Goal: Task Accomplishment & Management: Complete application form

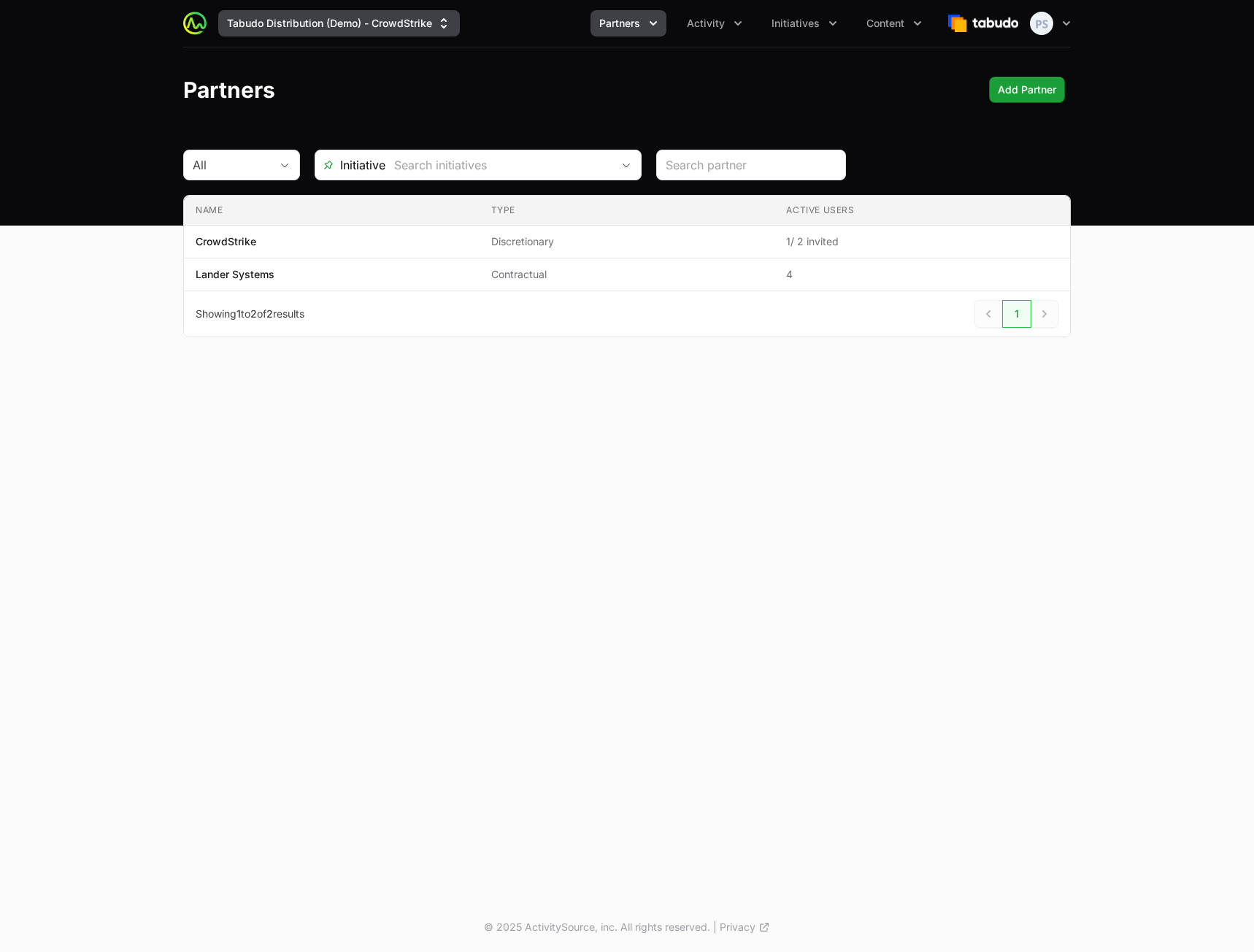
click at [389, 26] on button "Tabudo Distribution (Demo) - CrowdStrike" at bounding box center [339, 23] width 242 height 26
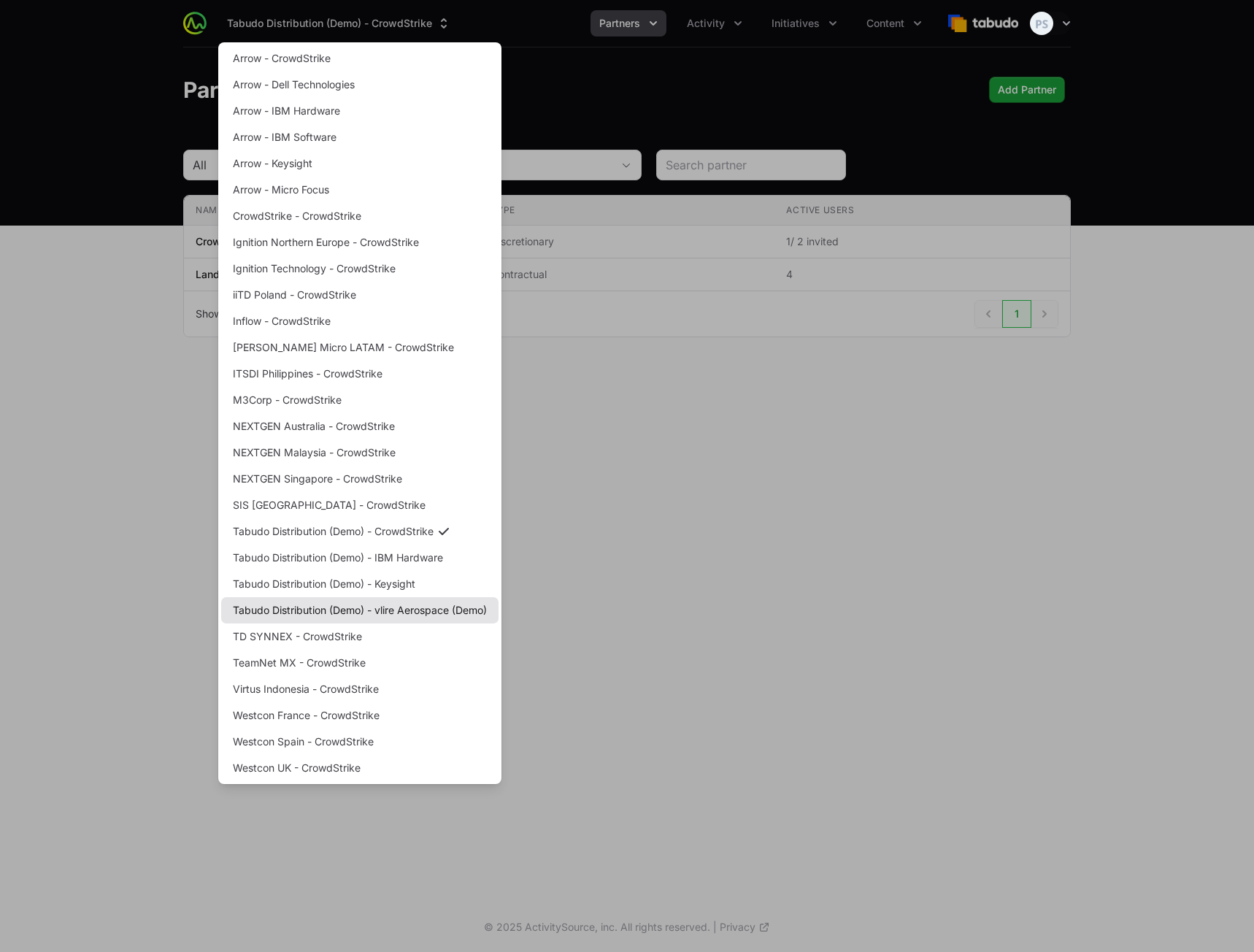
click at [444, 606] on link "Tabudo Distribution (Demo) - vlire Aerospace (Demo)" at bounding box center [360, 609] width 277 height 26
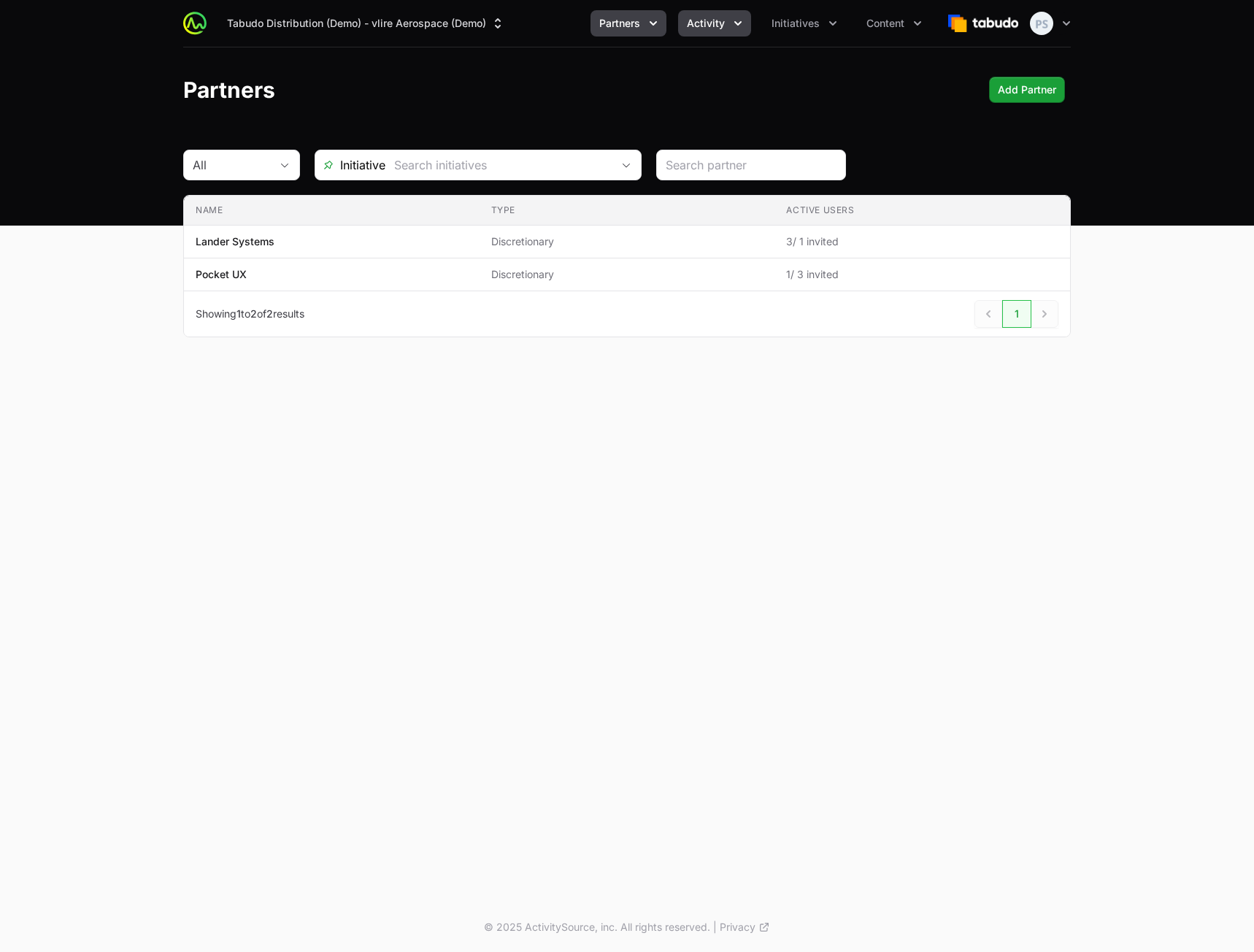
click at [706, 19] on span "Activity" at bounding box center [705, 24] width 38 height 15
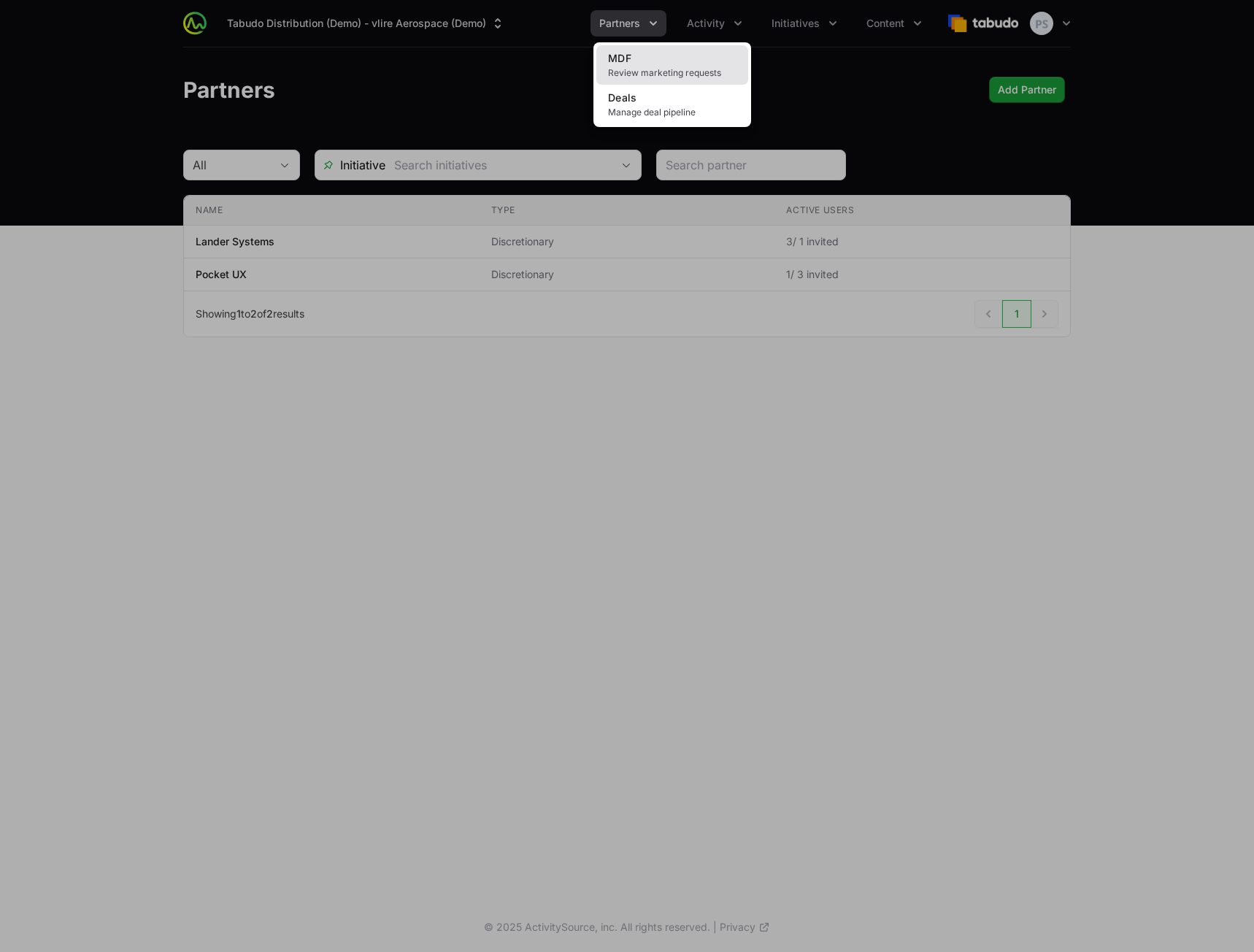
click at [702, 53] on link "MDF Review marketing requests" at bounding box center [672, 65] width 152 height 39
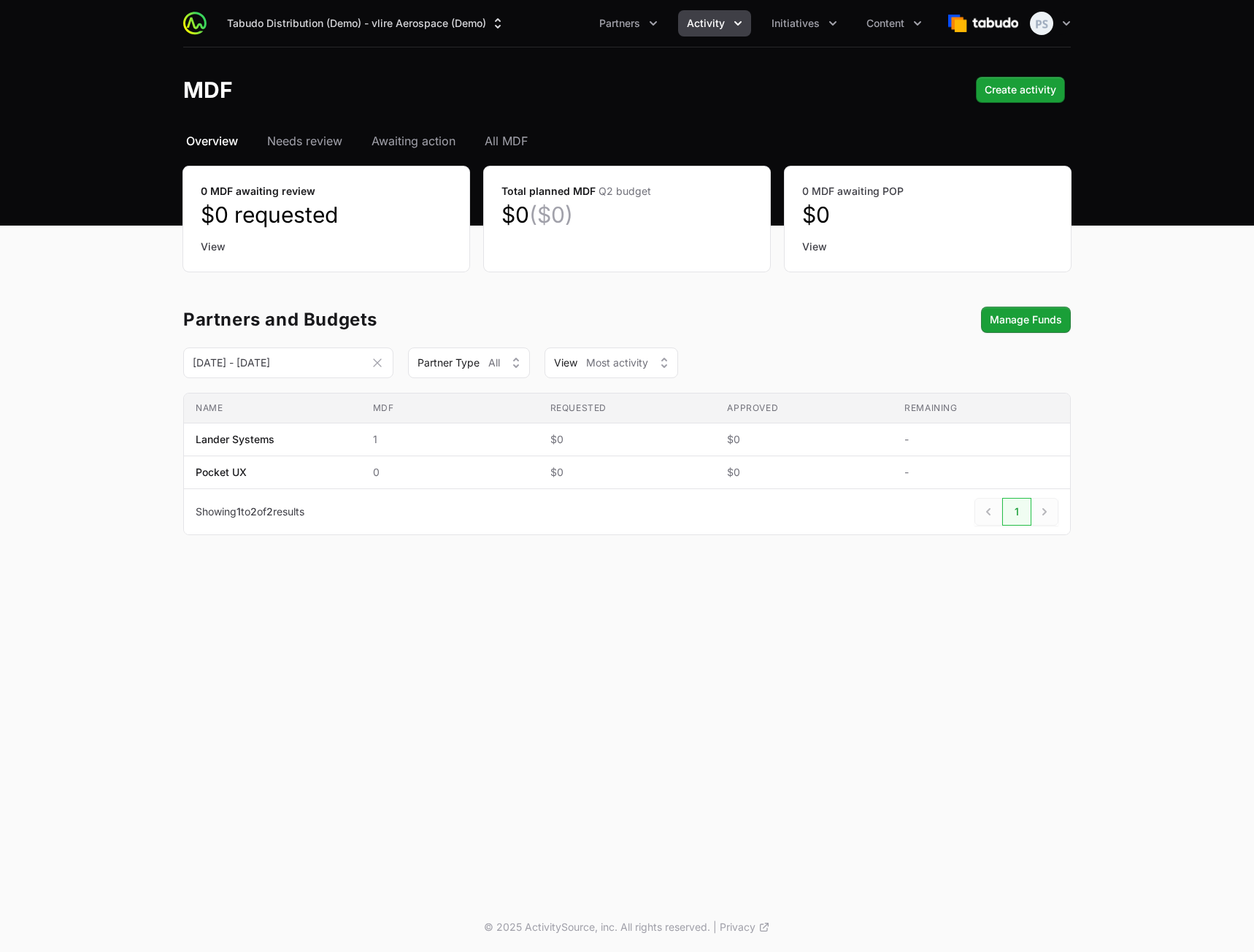
click at [1027, 107] on header "MDF Create activity Create activity" at bounding box center [627, 90] width 1254 height 85
click at [530, 136] on link "All MDF" at bounding box center [506, 141] width 49 height 18
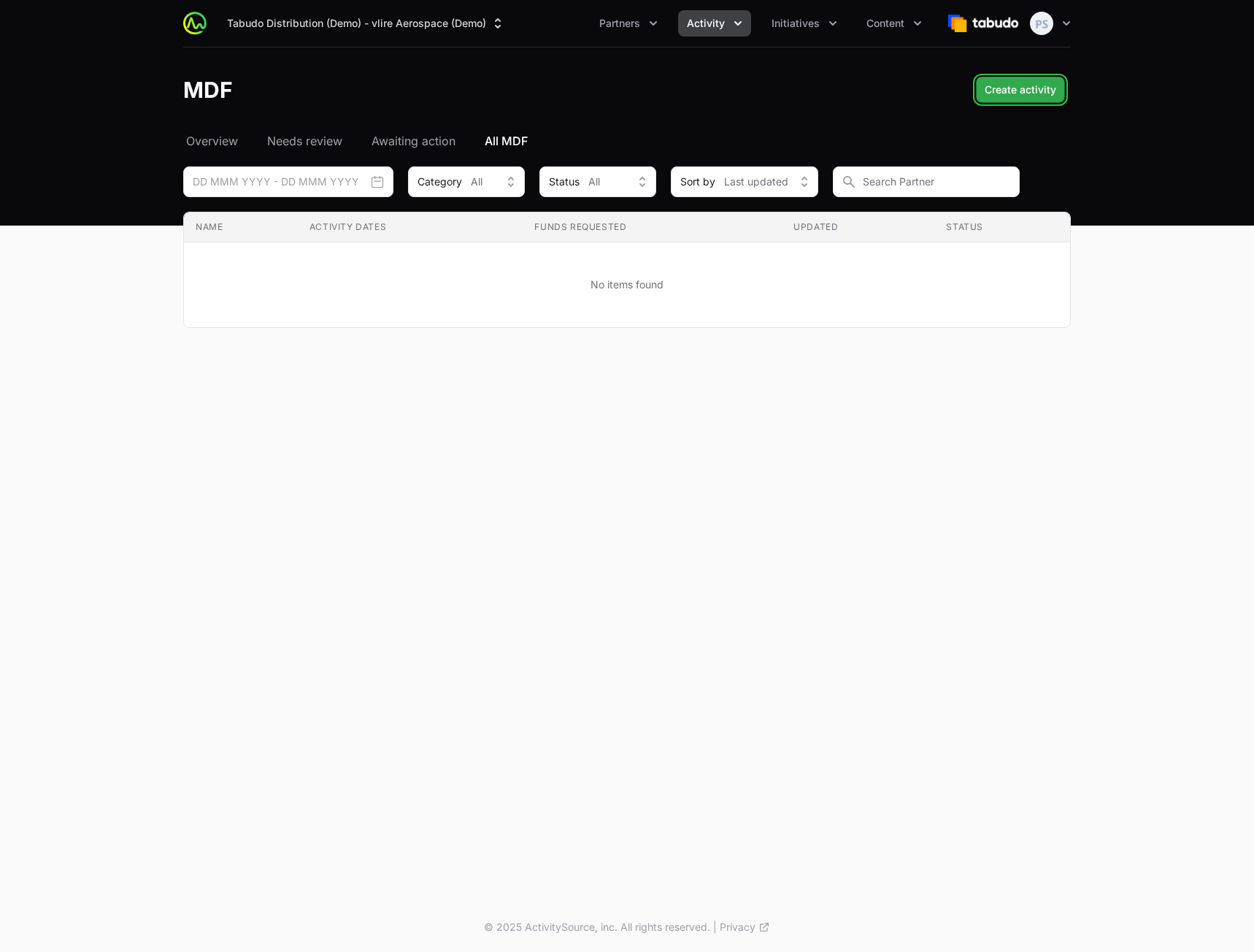
click at [1034, 93] on span "Create activity" at bounding box center [1020, 90] width 71 height 18
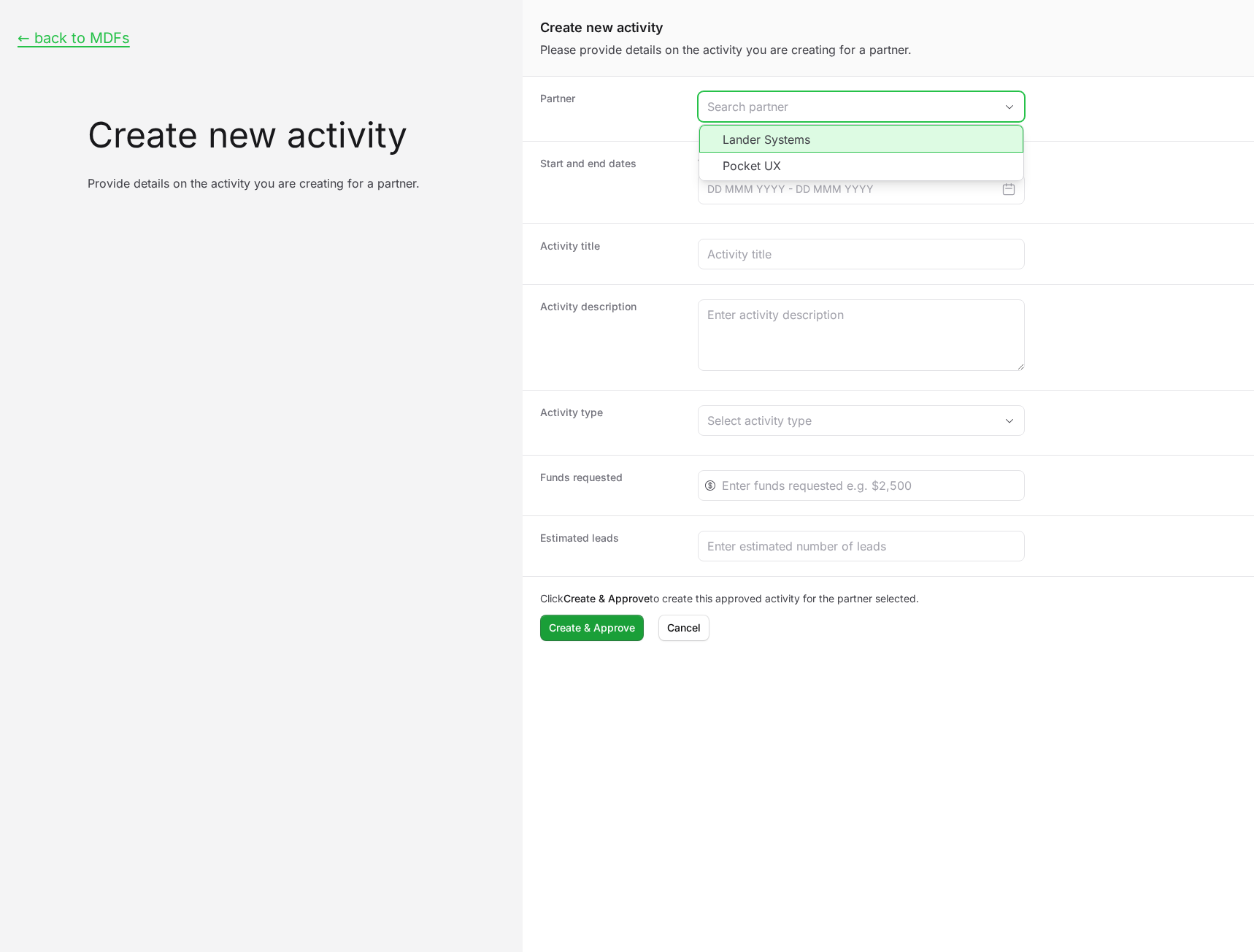
click at [847, 116] on input "Create activity form" at bounding box center [847, 106] width 297 height 29
click at [845, 141] on li "Lander Systems" at bounding box center [861, 138] width 324 height 27
type input "Lander Systems"
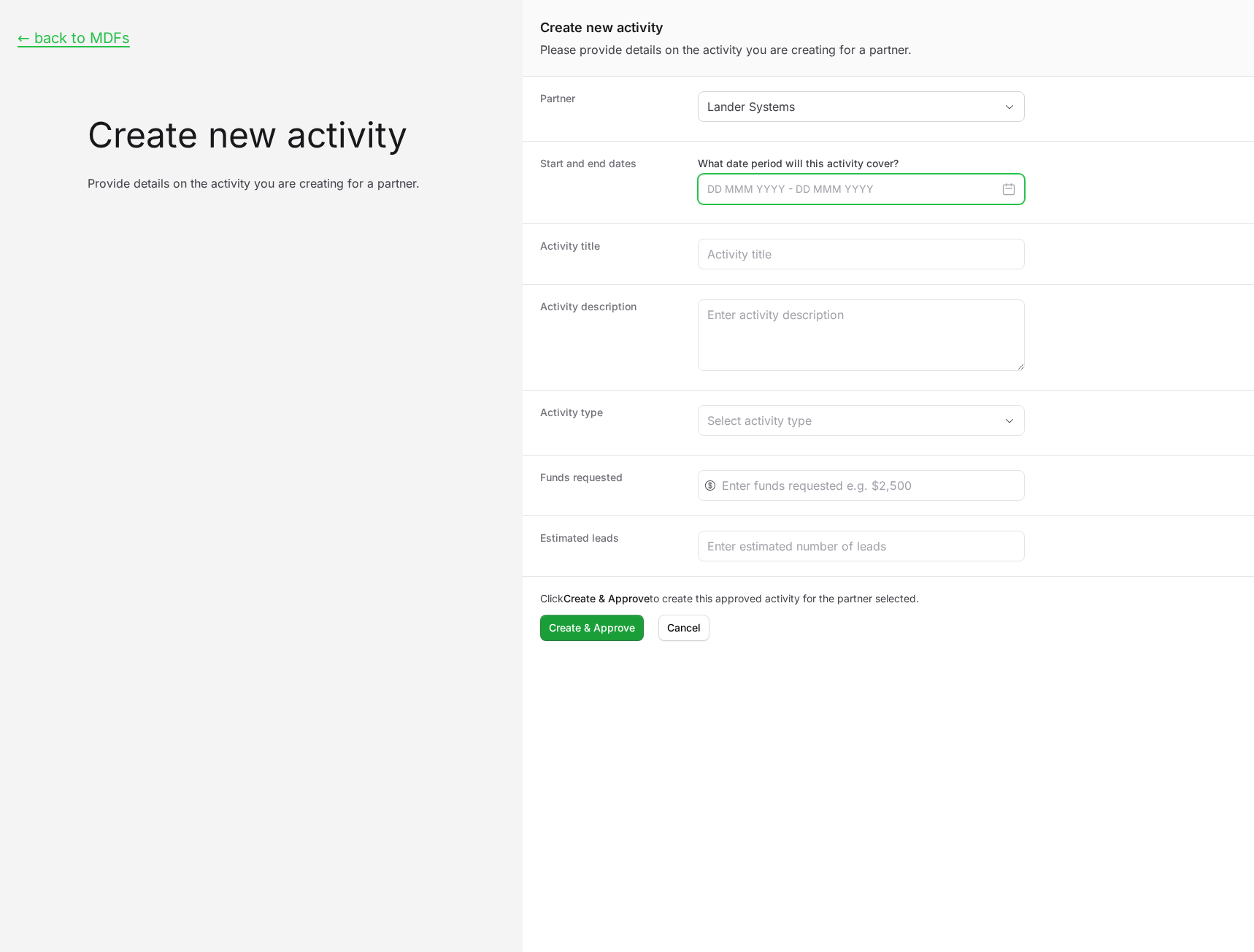
click at [823, 192] on input "Create activity form" at bounding box center [861, 188] width 327 height 30
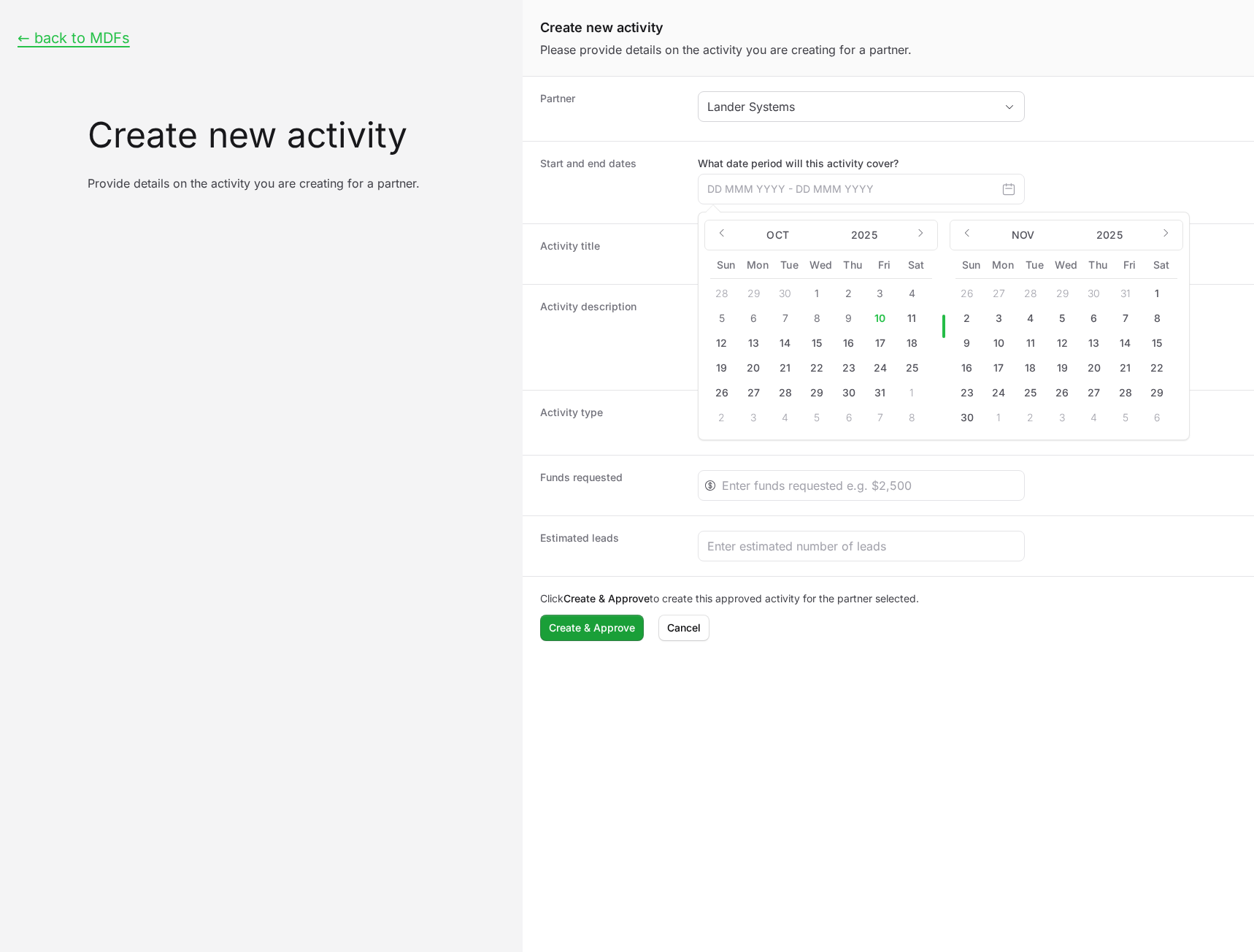
click at [879, 340] on button "17" at bounding box center [880, 343] width 24 height 24
click at [900, 339] on div "28 29 30 1 2 3 4 5 6 7 8 9 10 11 12 13 14 15 16 17 18 19 20 21 22 23 24 25 26 2…" at bounding box center [821, 355] width 222 height 148
click at [903, 337] on div "18" at bounding box center [916, 343] width 31 height 24
click at [911, 346] on button "18" at bounding box center [912, 343] width 24 height 24
type input "[DATE] - [DATE]"
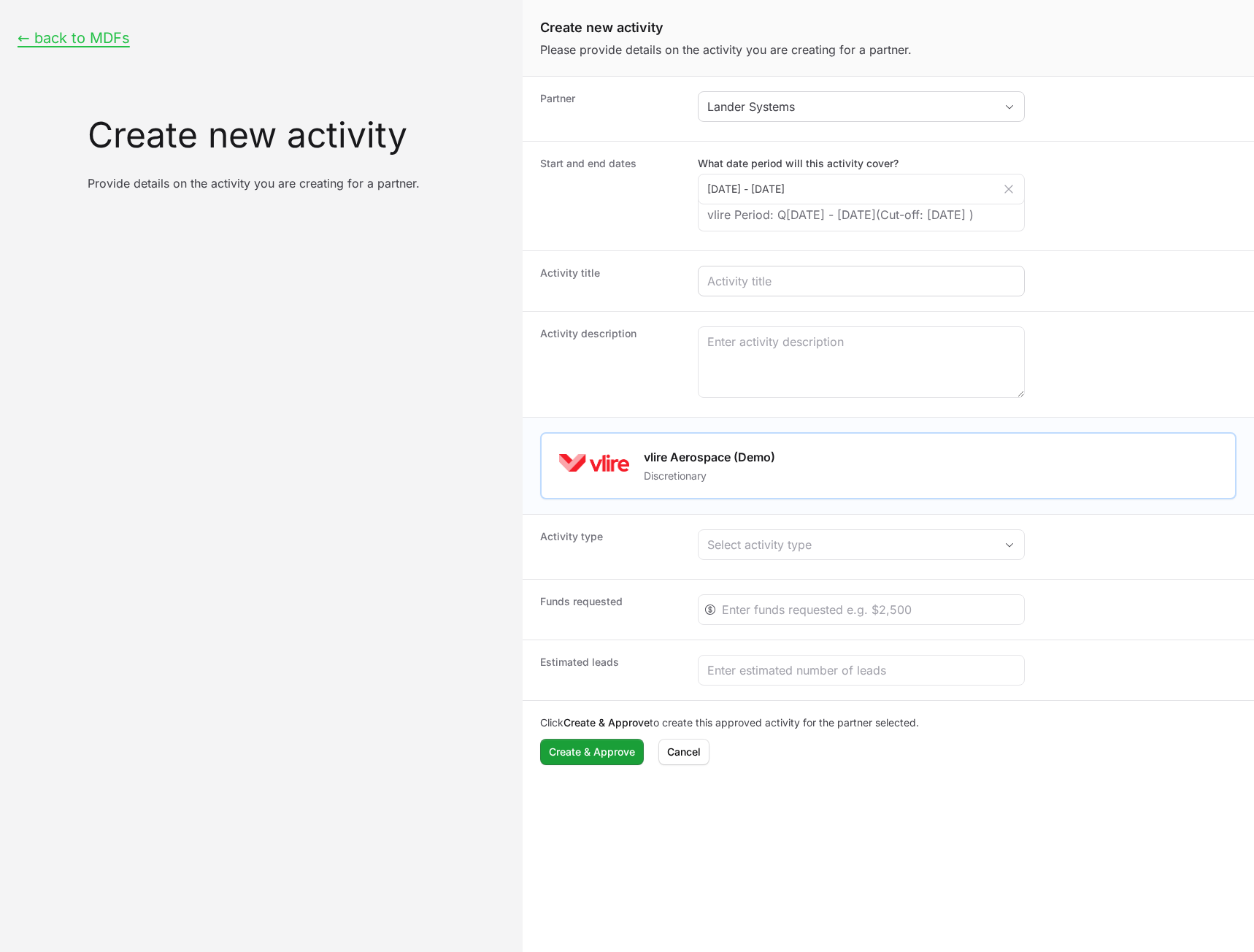
click at [791, 285] on div "Create activity form" at bounding box center [861, 280] width 327 height 30
click at [800, 290] on input "Create activity form" at bounding box center [861, 281] width 308 height 18
type input "Test Acajdsak jldasjk adsjk lasdkj l"
click at [856, 395] on textarea "Create activity form" at bounding box center [861, 362] width 326 height 70
paste textarea "Test Acajdsak jldasjk adsjk lasdkj l"
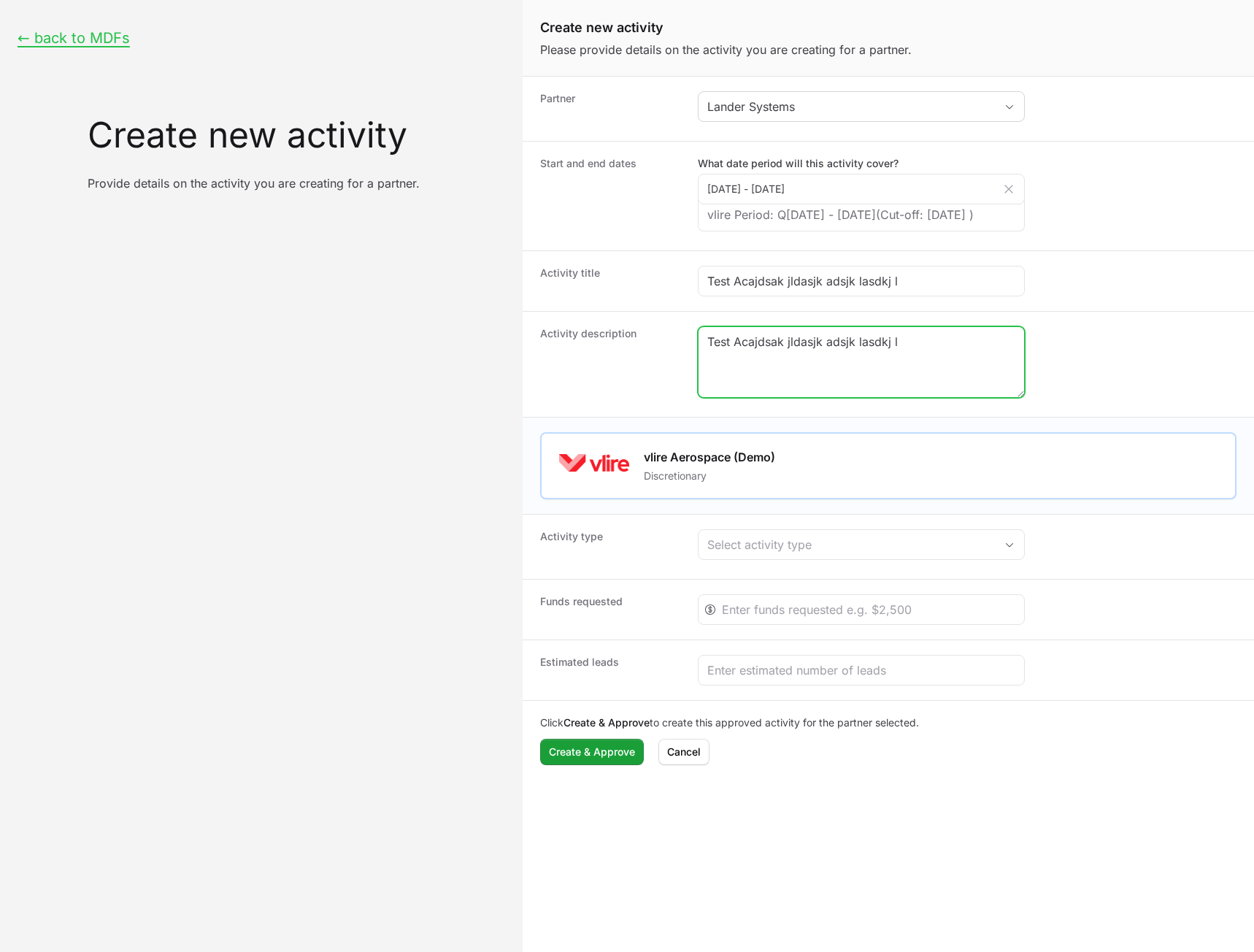
paste textarea "Test Acajdsak jldasjk adsjk lasdkj l"
type textarea "Test Acajdsak jldasjk adsjk lasdkj lTest Acajdsak jldasjk adsjk lasdkj lTest Ac…"
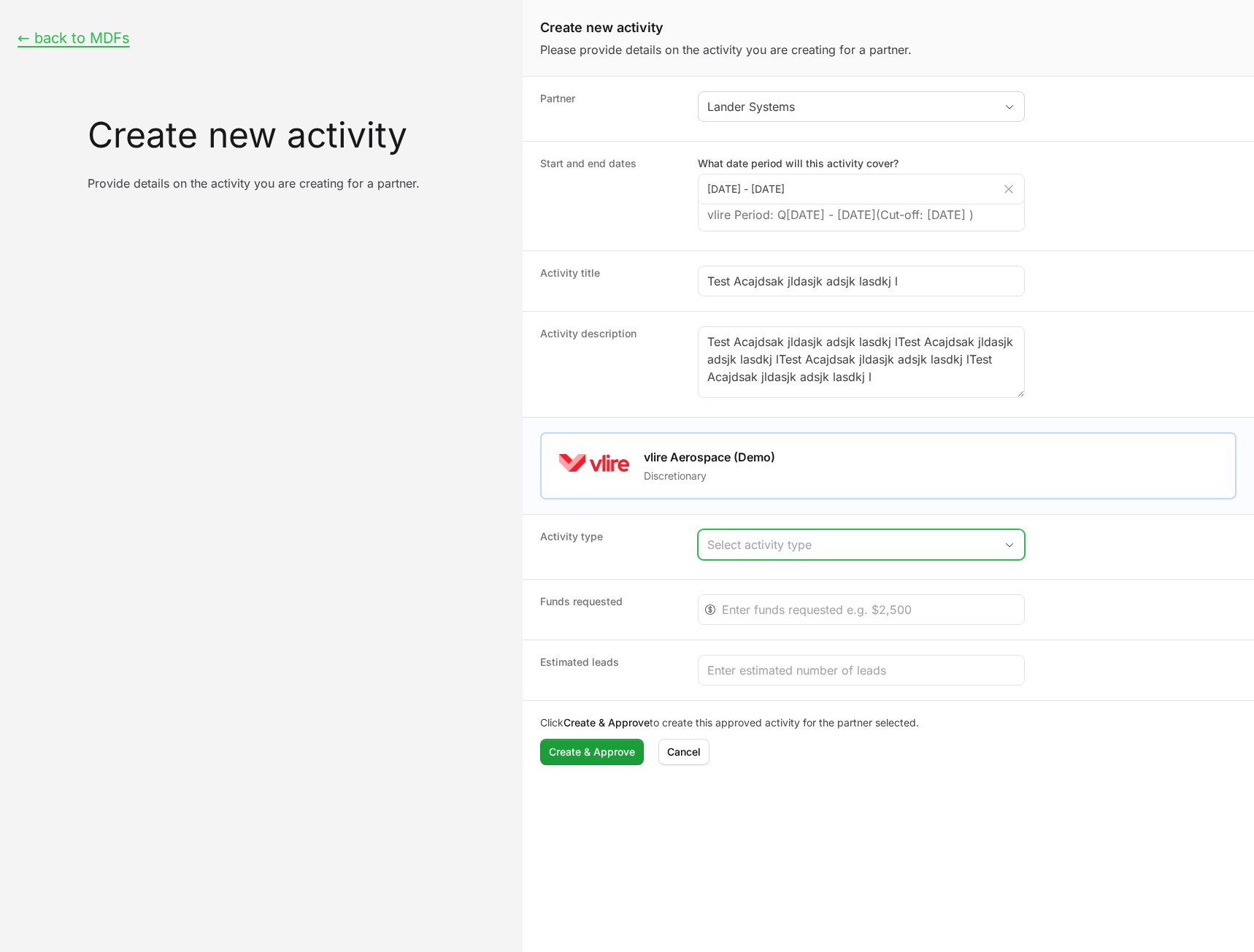
drag, startPoint x: 853, startPoint y: 568, endPoint x: 851, endPoint y: 577, distance: 9.2
click at [853, 559] on button "Select activity type" at bounding box center [861, 544] width 326 height 29
click at [845, 592] on li "Demo day" at bounding box center [861, 577] width 324 height 29
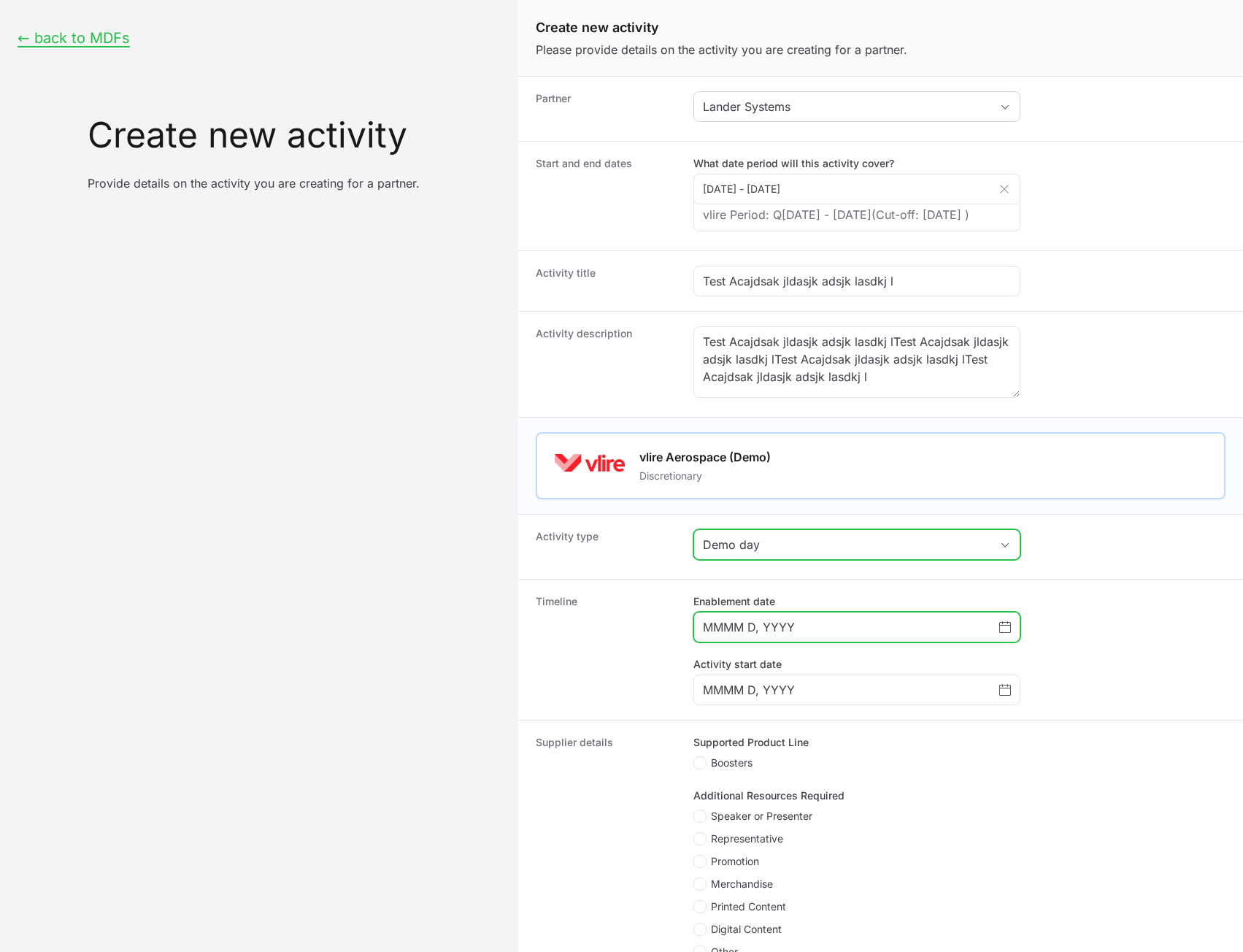
click at [828, 635] on input "MMMM D, YYYY" at bounding box center [851, 627] width 297 height 18
click at [1007, 632] on icon "Choose date" at bounding box center [1006, 627] width 12 height 12
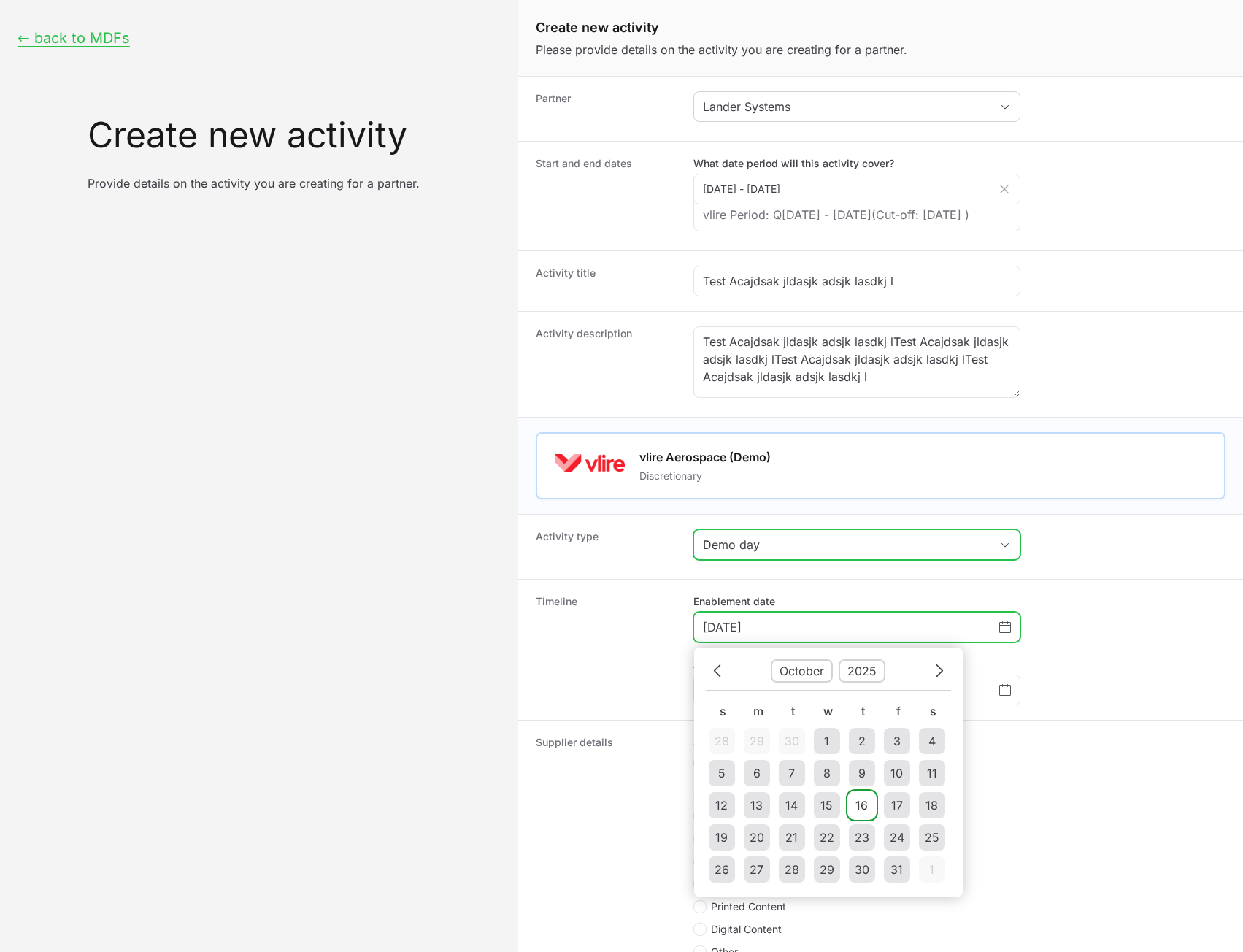
click at [853, 819] on td "16" at bounding box center [862, 804] width 26 height 26
type input "[DATE]"
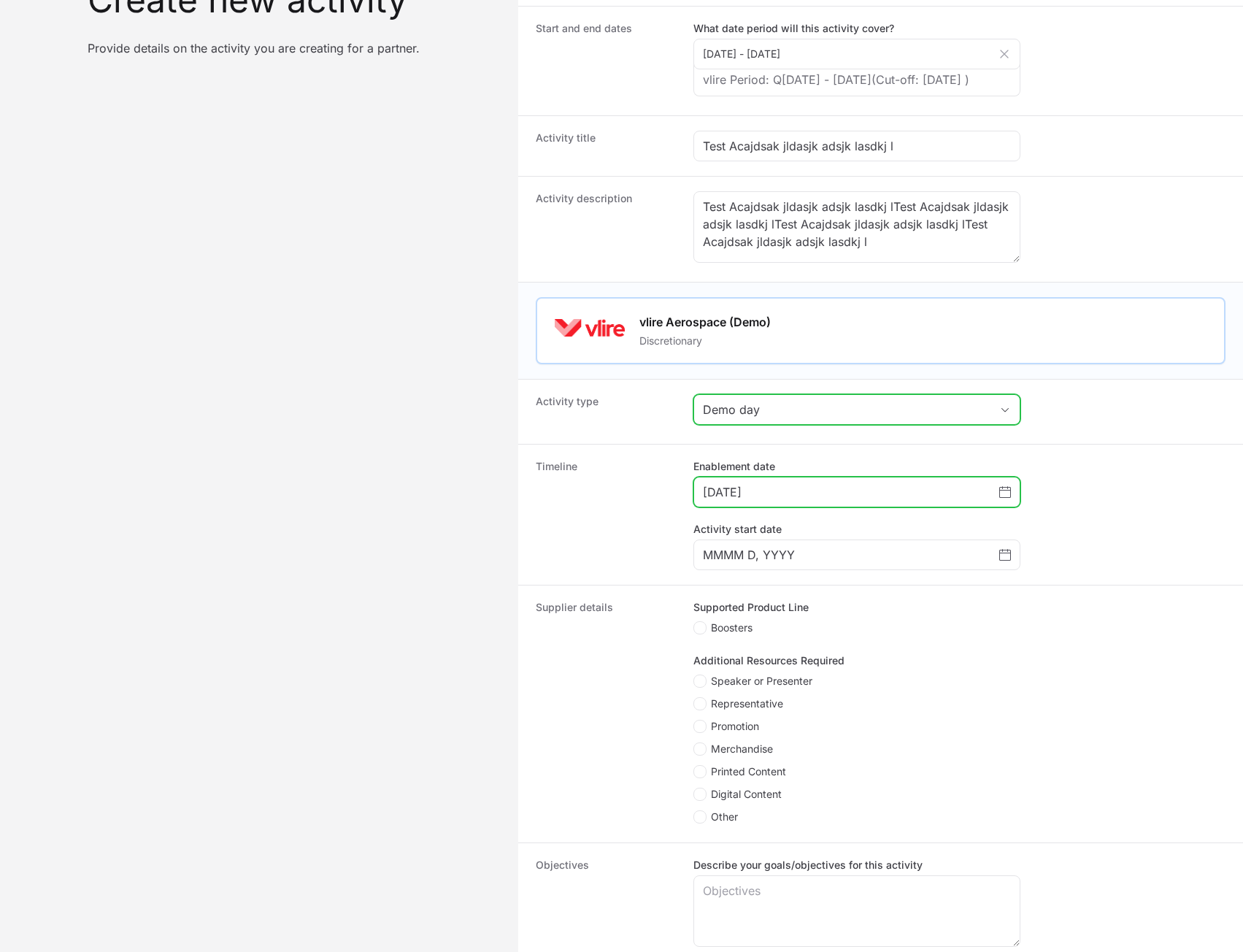
scroll to position [292, 0]
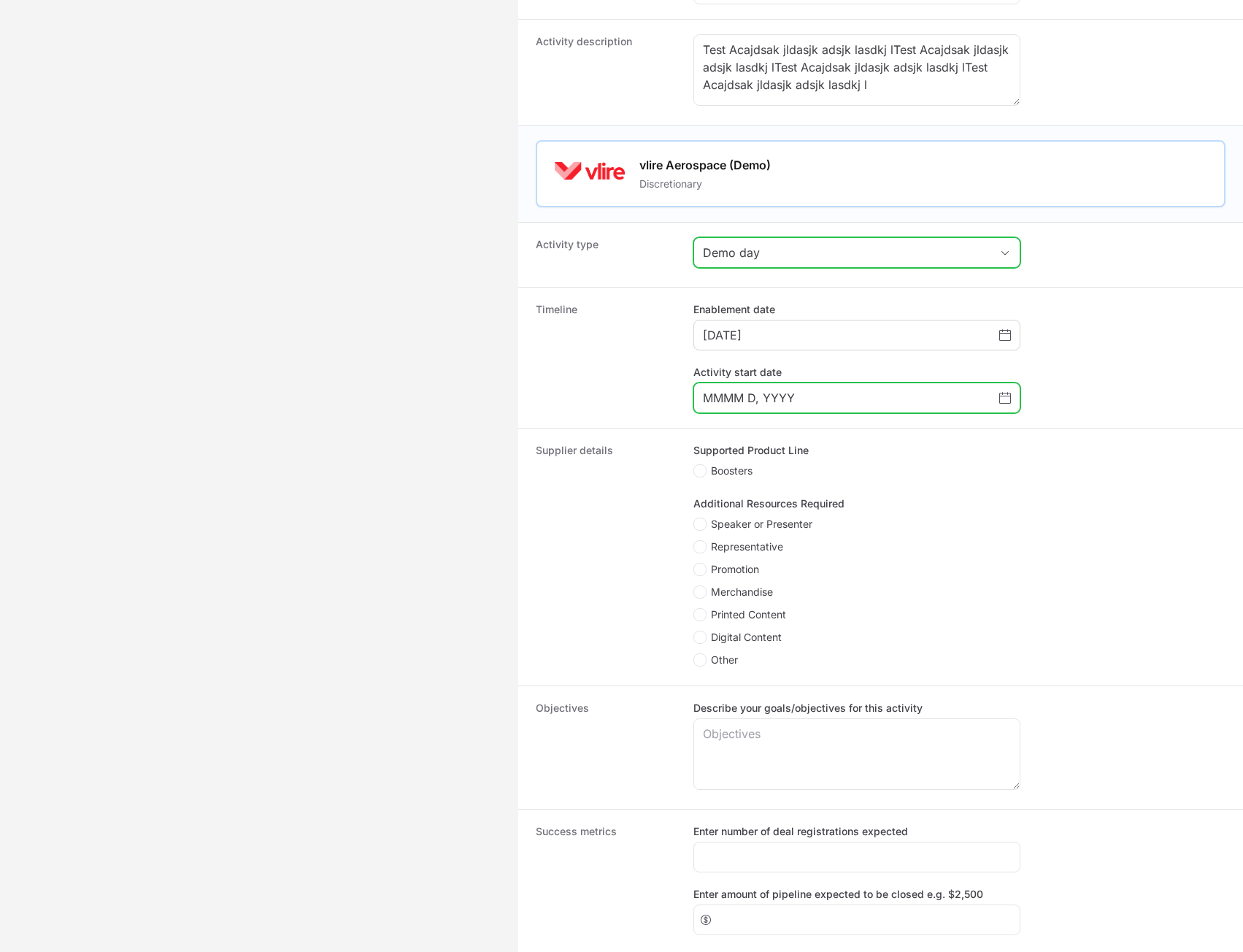
click at [1003, 403] on icon "Choose date" at bounding box center [1006, 398] width 12 height 12
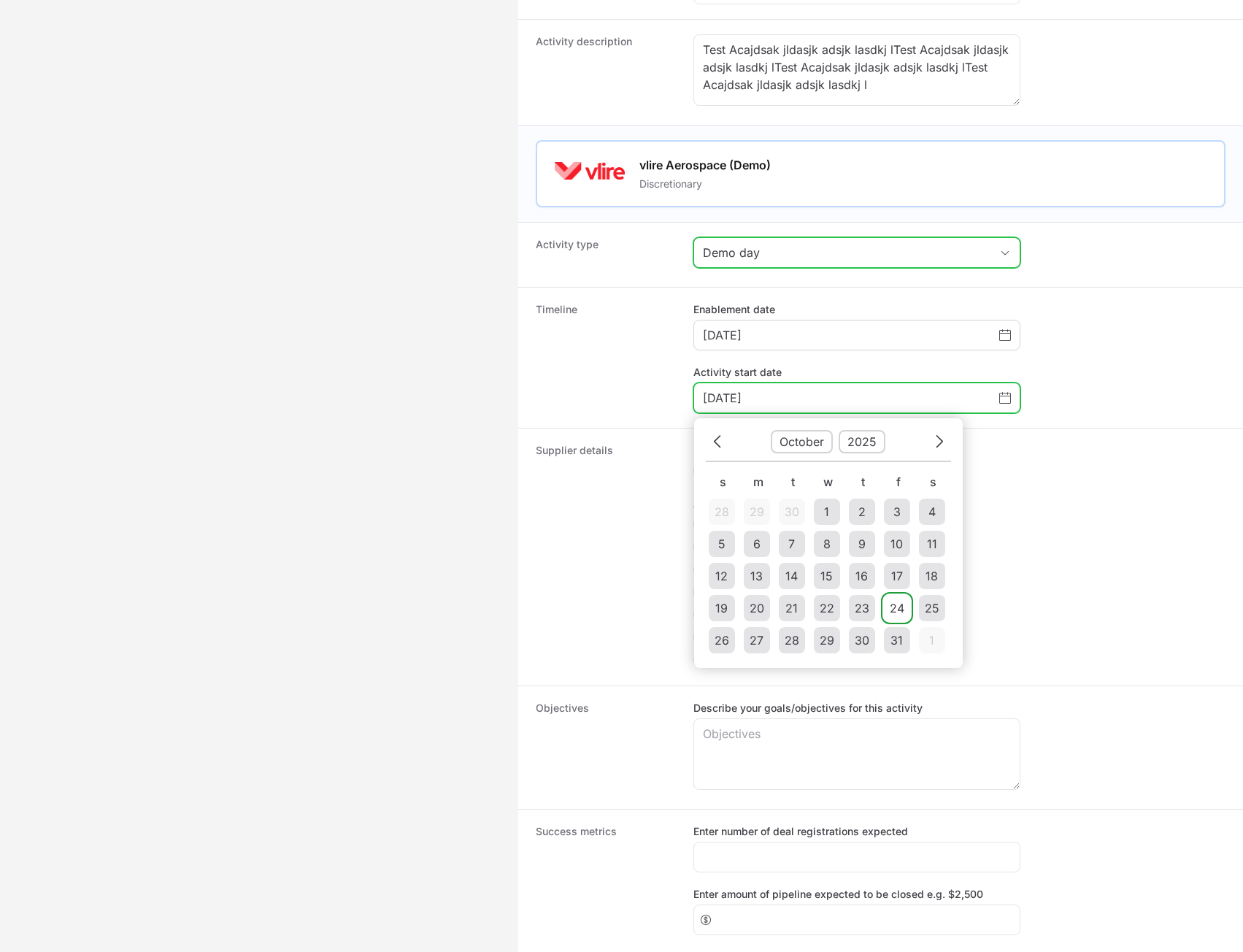
click at [904, 620] on td "24" at bounding box center [897, 607] width 26 height 26
type input "[DATE]"
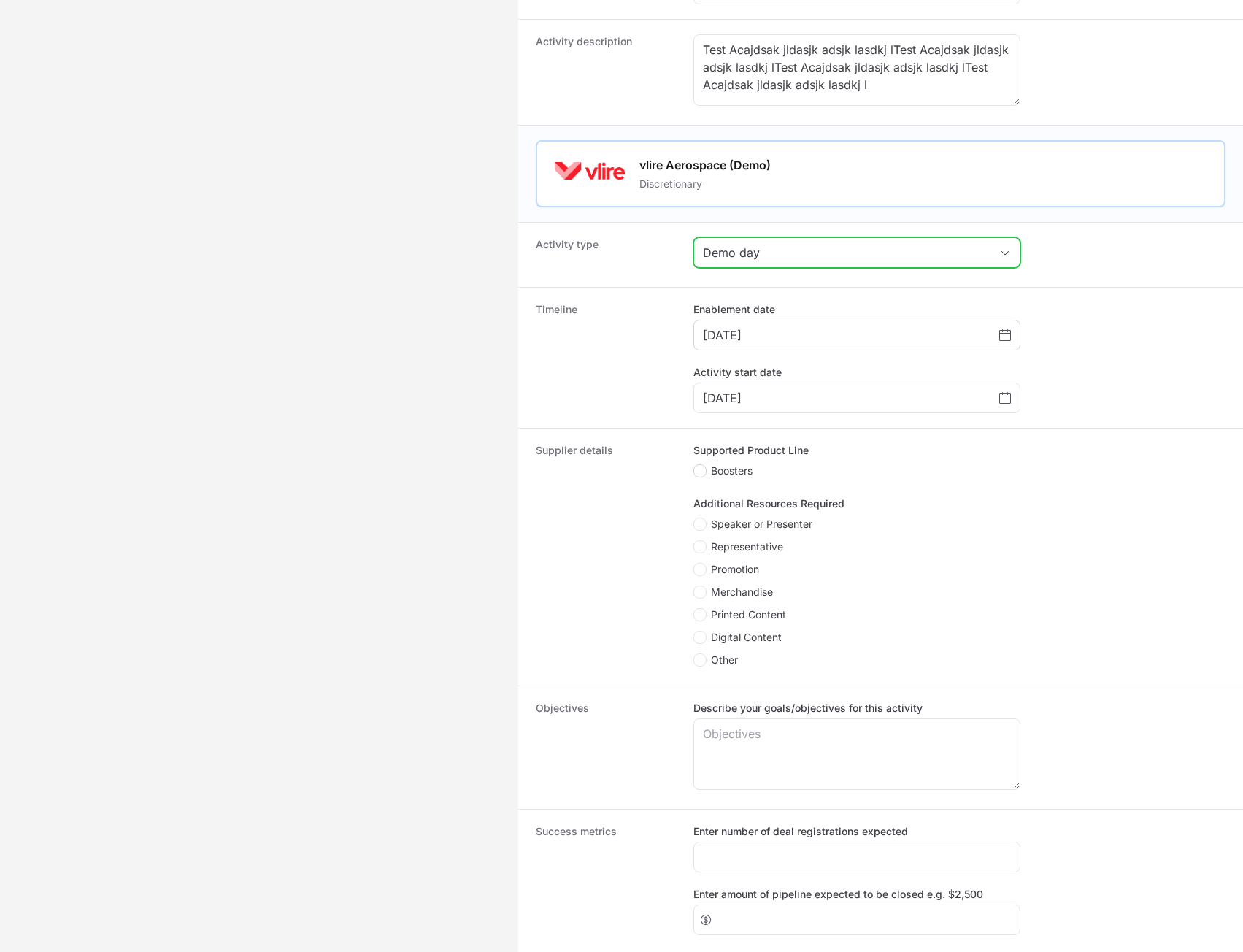
click at [701, 475] on polygon "Create activity form" at bounding box center [699, 471] width 8 height 7
click at [695, 466] on input "Boosters" at bounding box center [694, 465] width 1 height 1
checkbox input "true"
click at [705, 553] on span "Create activity form" at bounding box center [702, 546] width 18 height 13
click at [695, 541] on input "Representative" at bounding box center [694, 541] width 1 height 1
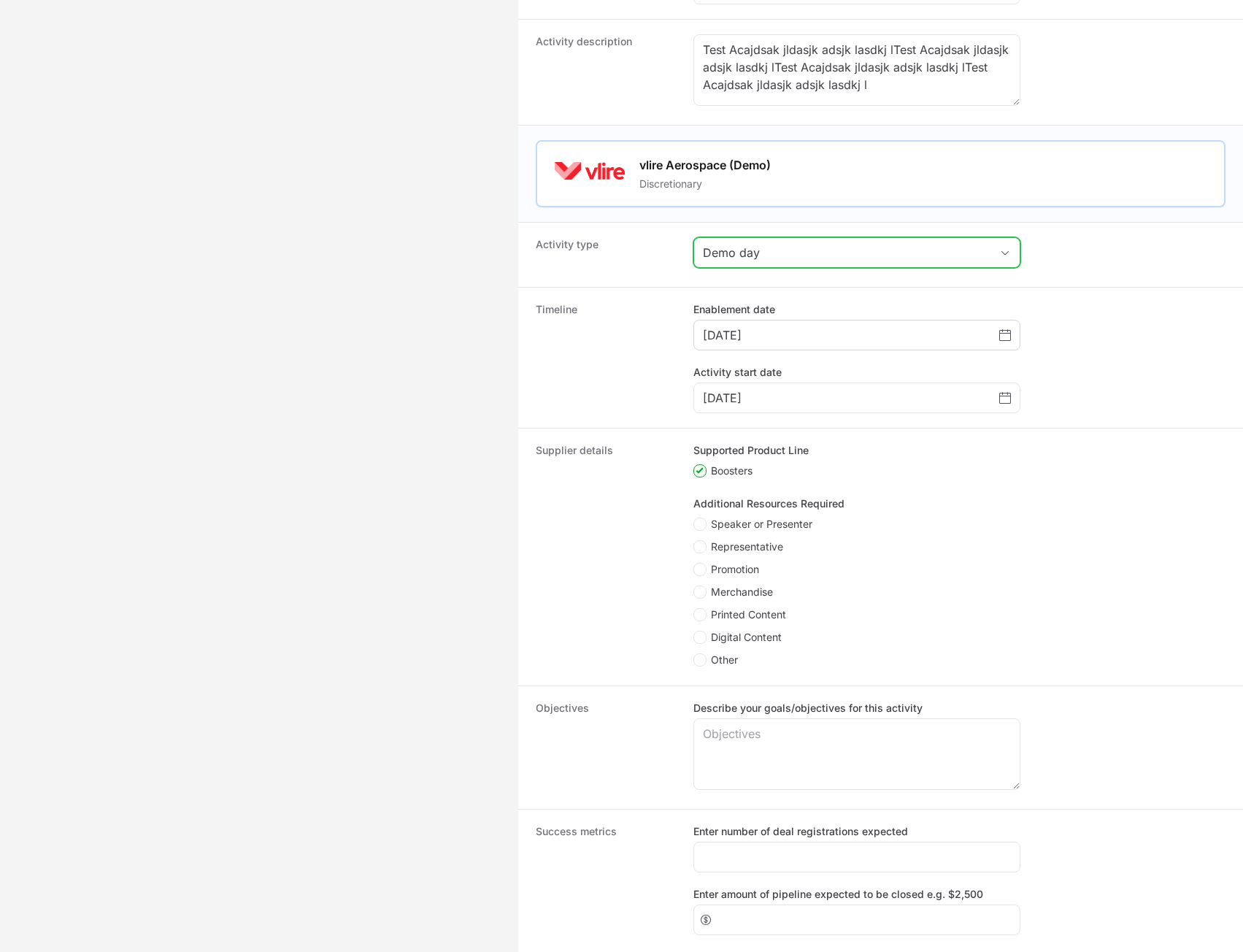
checkbox input "true"
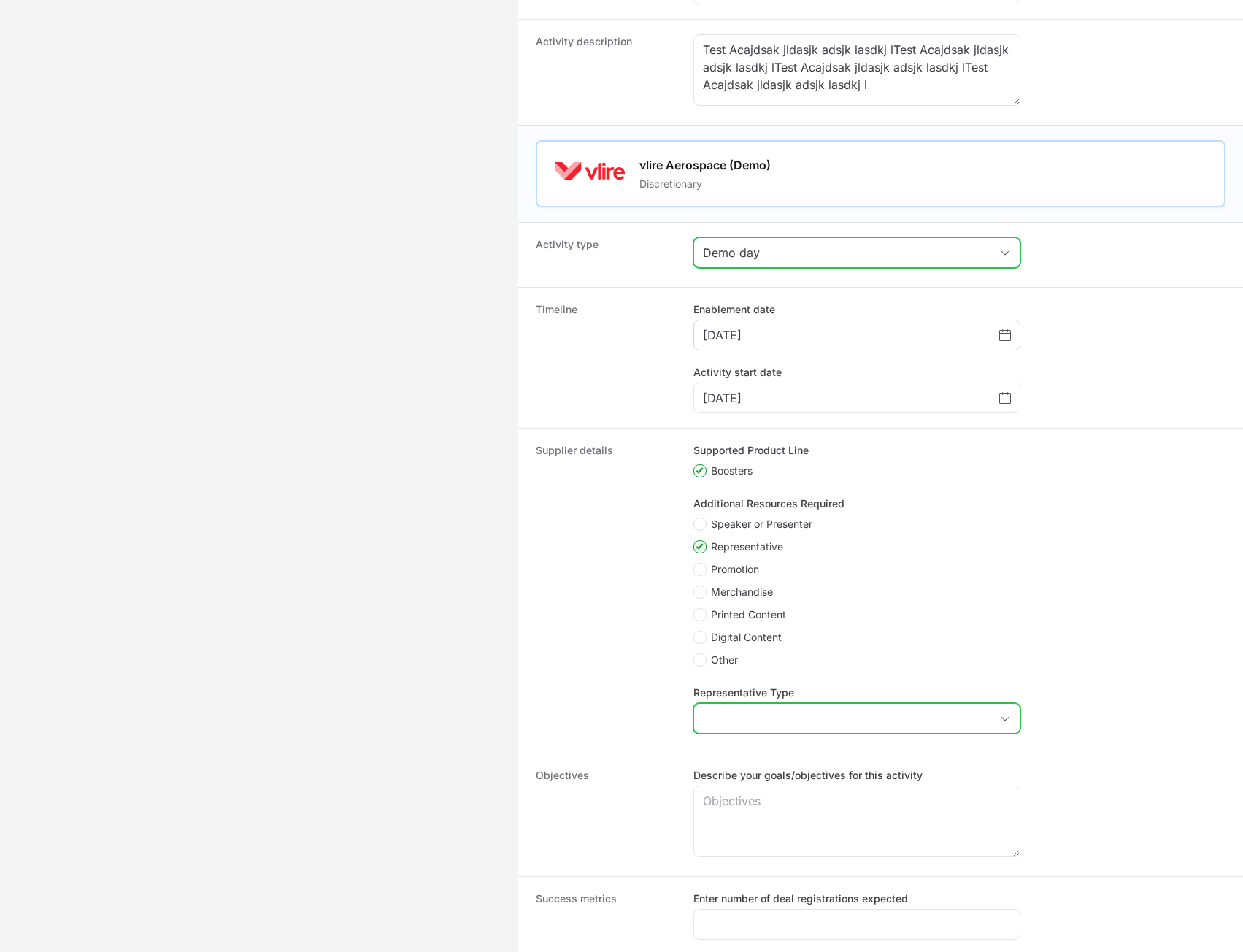
click at [751, 730] on input "Representative Type" at bounding box center [843, 718] width 297 height 29
click at [769, 764] on li "Technical Specialist" at bounding box center [857, 750] width 324 height 27
type input "Technical Specialist"
click at [701, 528] on polygon "Create activity form" at bounding box center [699, 524] width 8 height 7
click at [695, 519] on input "Speaker or Presenter" at bounding box center [694, 518] width 1 height 1
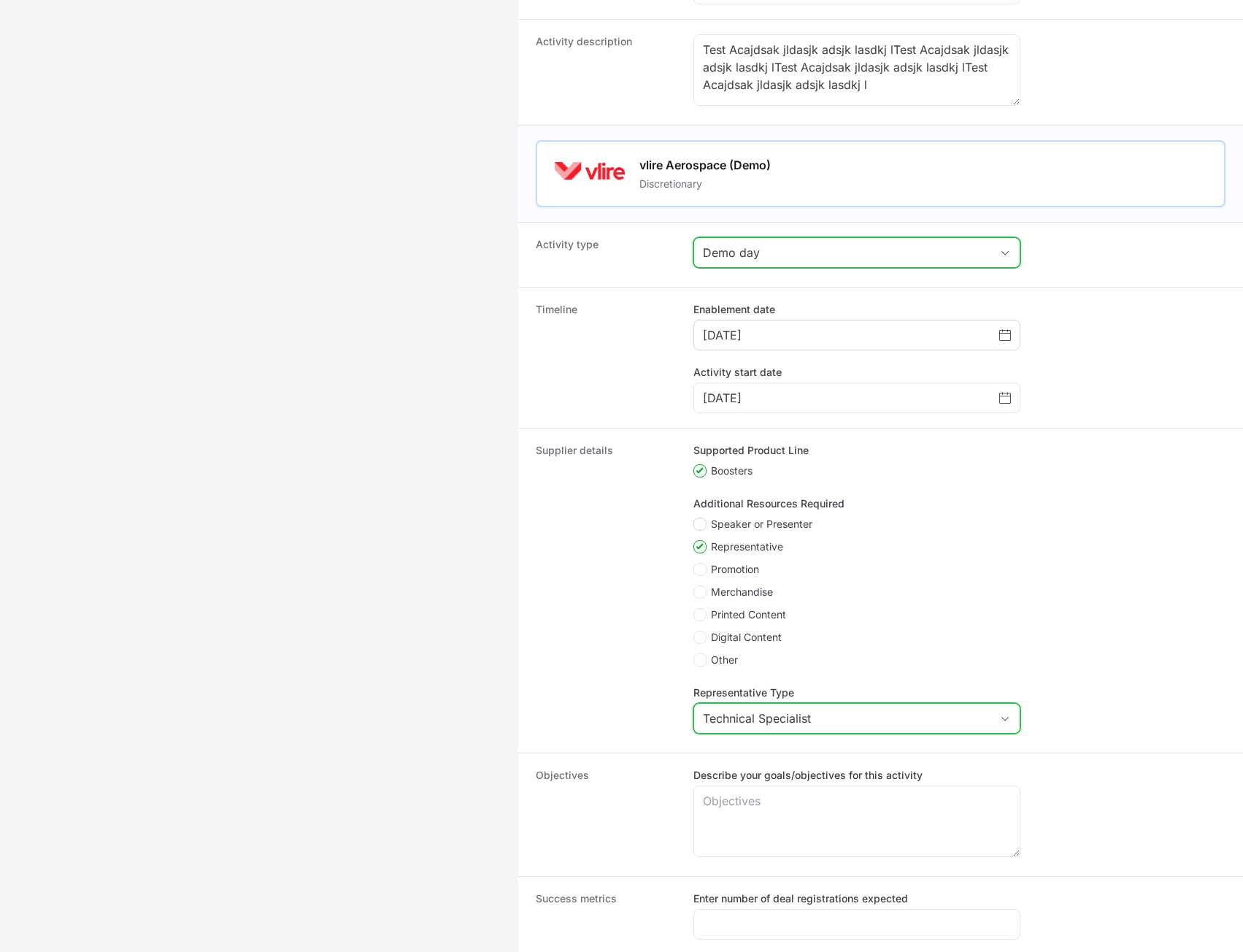
checkbox input "true"
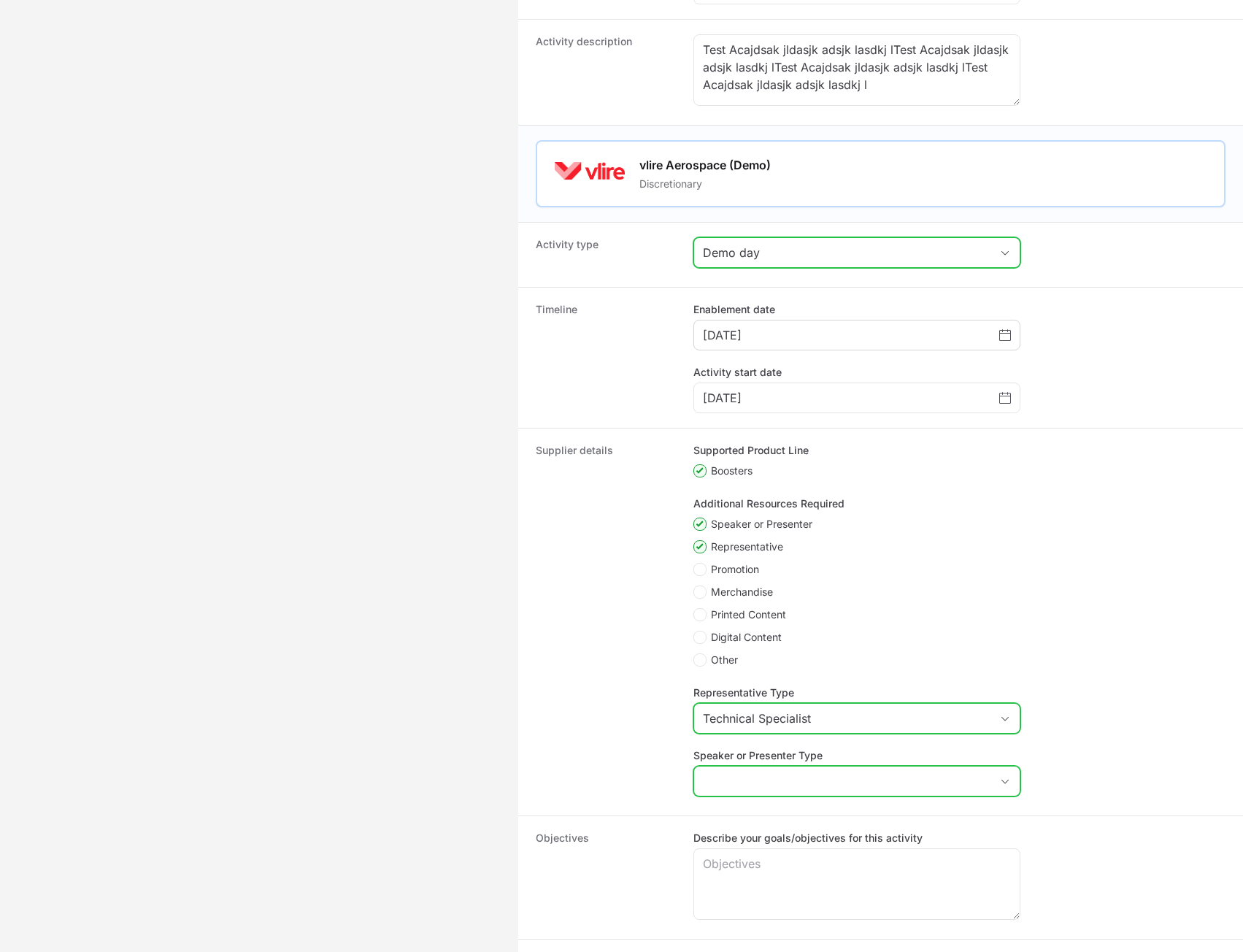
drag, startPoint x: 813, startPoint y: 786, endPoint x: 811, endPoint y: 797, distance: 11.2
click at [812, 787] on input "Speaker or Presenter Type" at bounding box center [843, 781] width 297 height 29
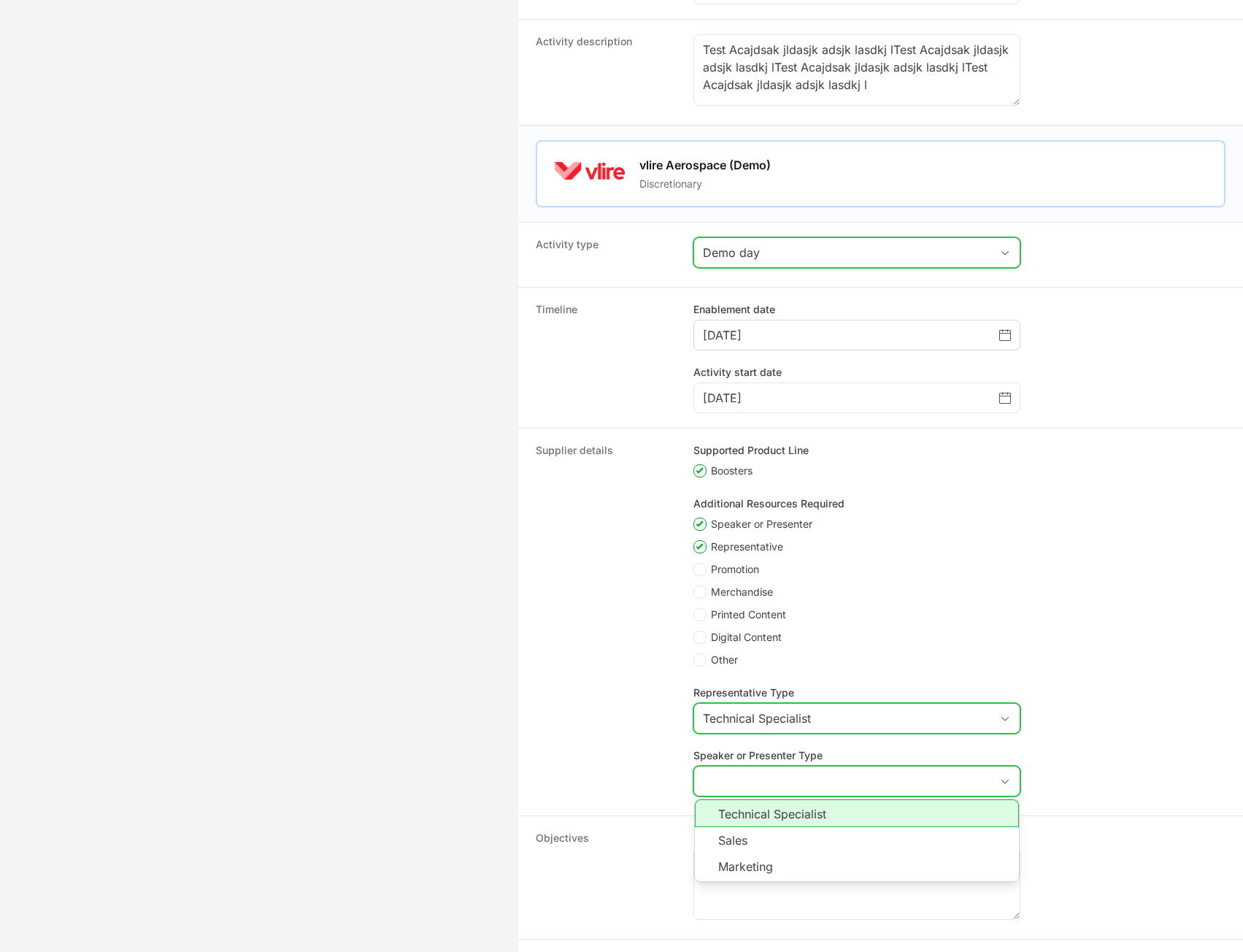
click at [811, 827] on li "Technical Specialist" at bounding box center [857, 813] width 324 height 27
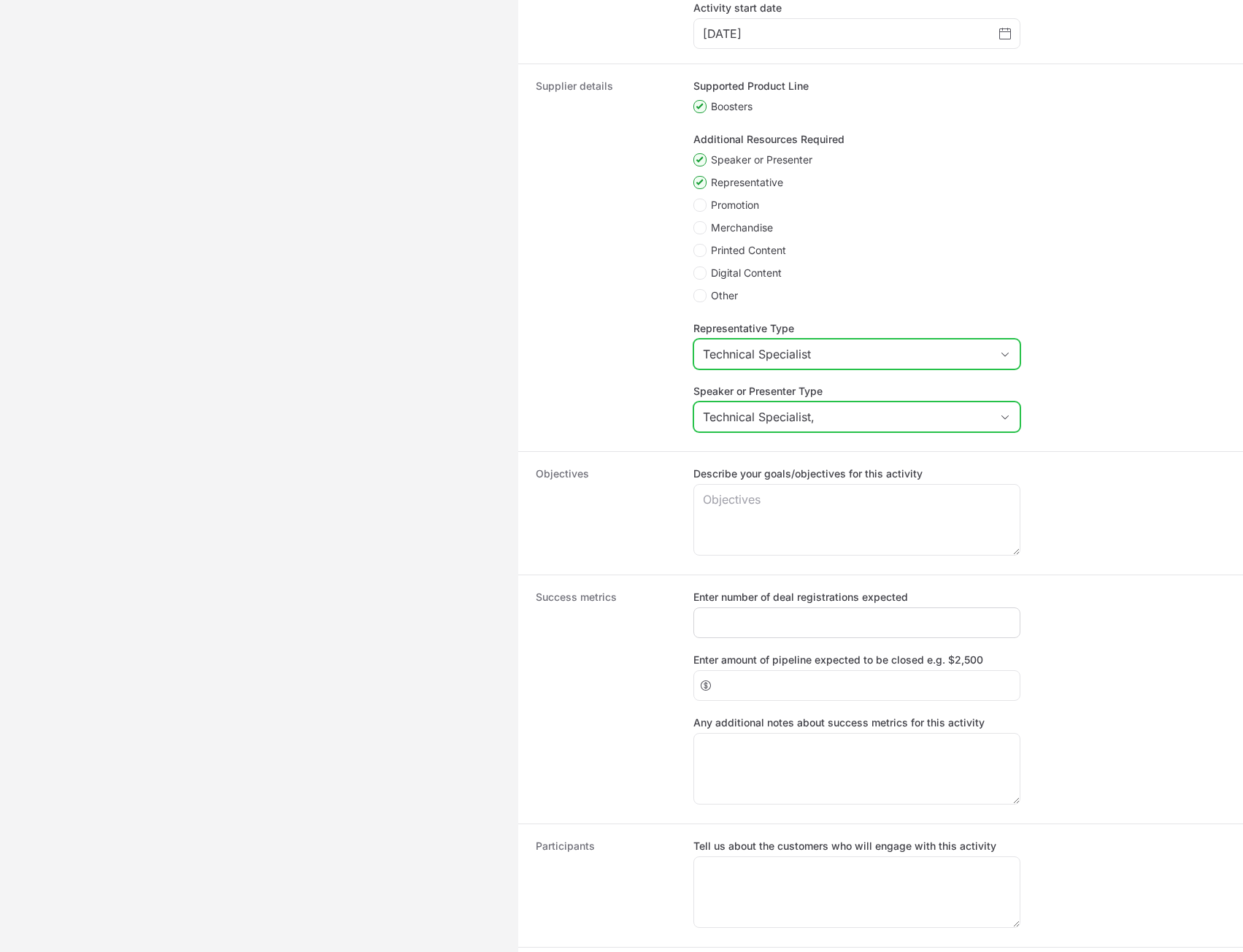
scroll to position [657, 0]
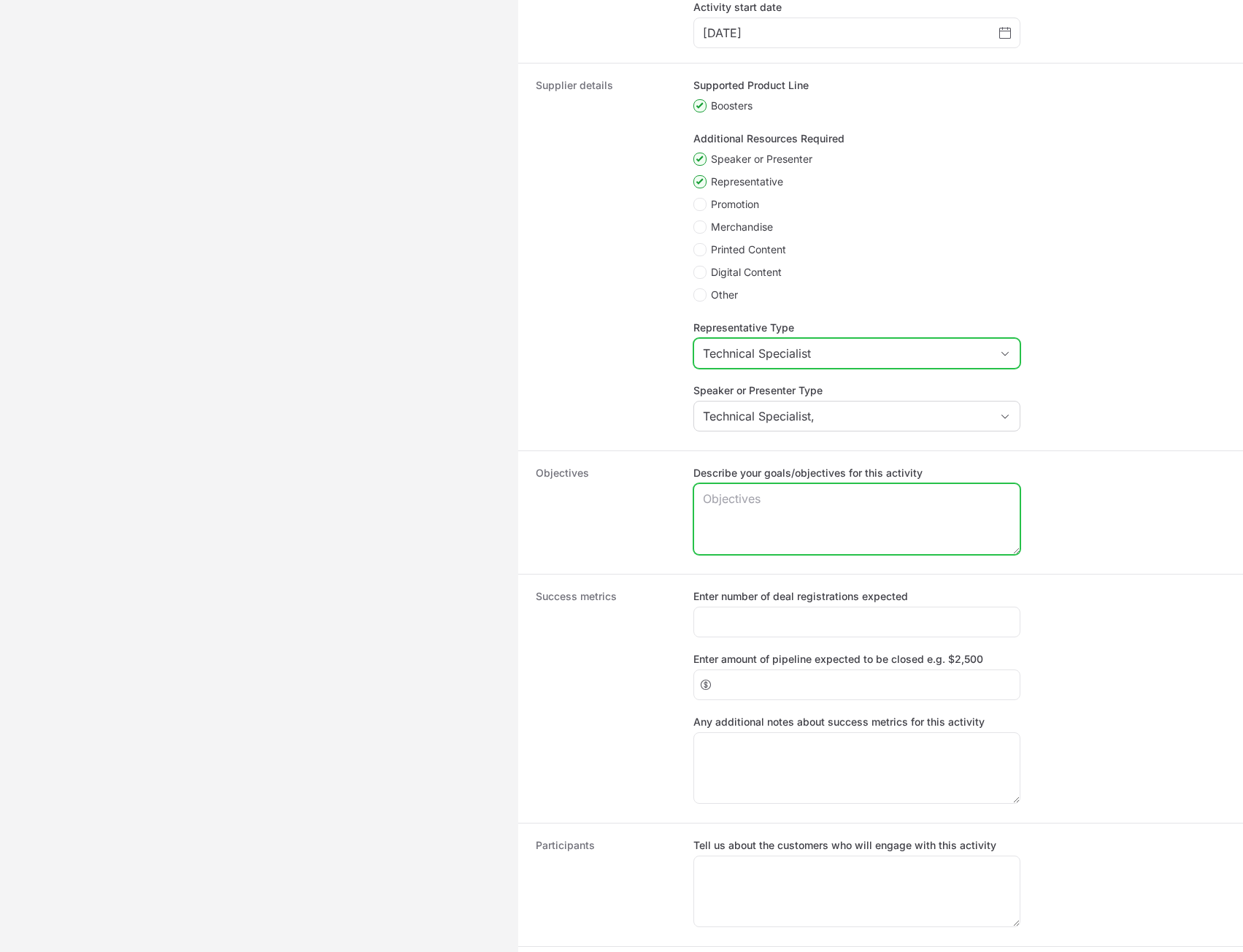
type input "Technical Specialist"
click at [825, 523] on textarea "Describe your goals/objectives for this activity" at bounding box center [857, 519] width 326 height 70
paste textarea "Test Acajdsak jldasjk adsjk lasdkj l"
type textarea "Test Acajdsak jldasjk adsjk lasdkj lTest Acajdsak jldasjk adsjk lasdkj l"
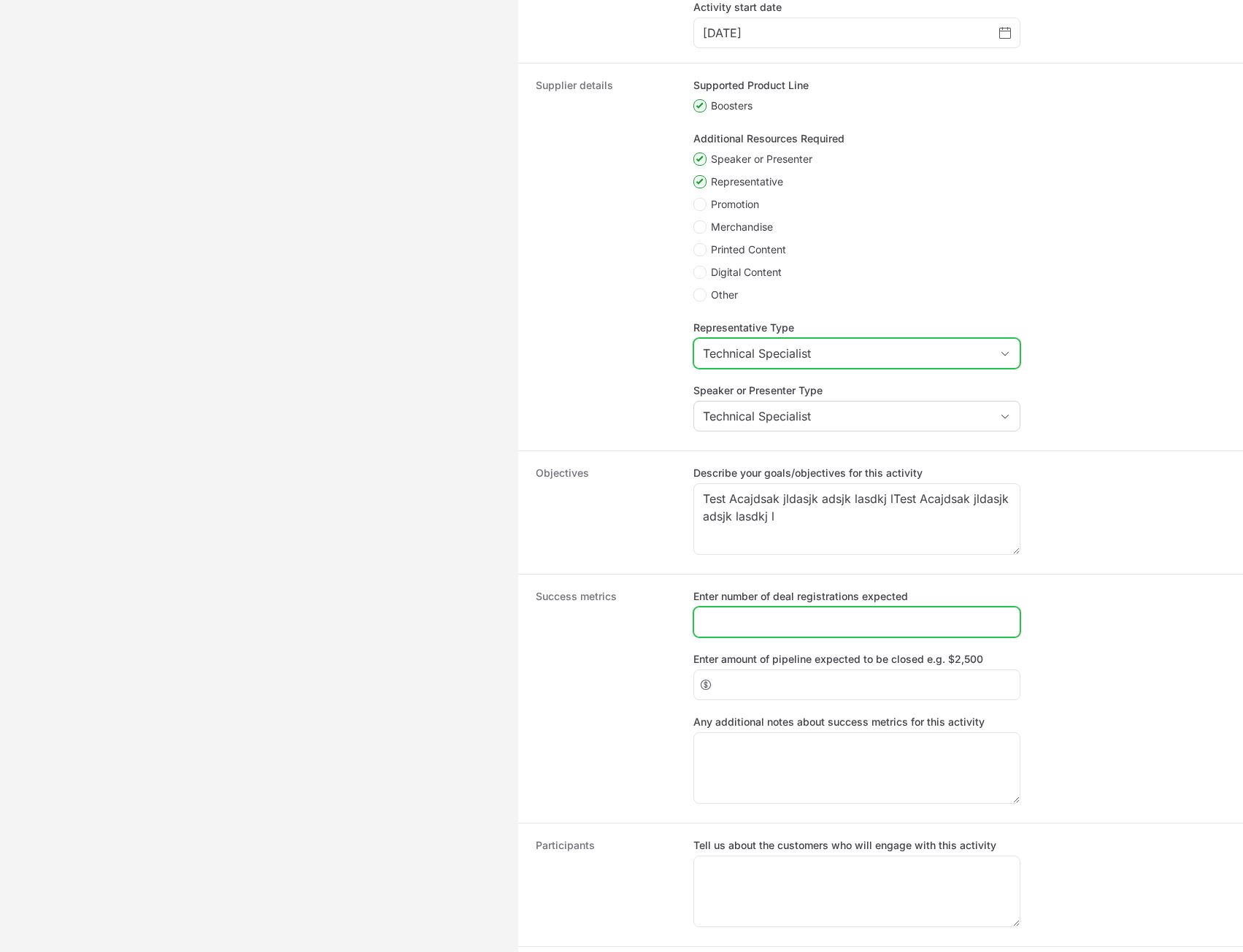
click at [786, 631] on input "Enter number of deal registrations expected" at bounding box center [857, 622] width 308 height 18
type input "3"
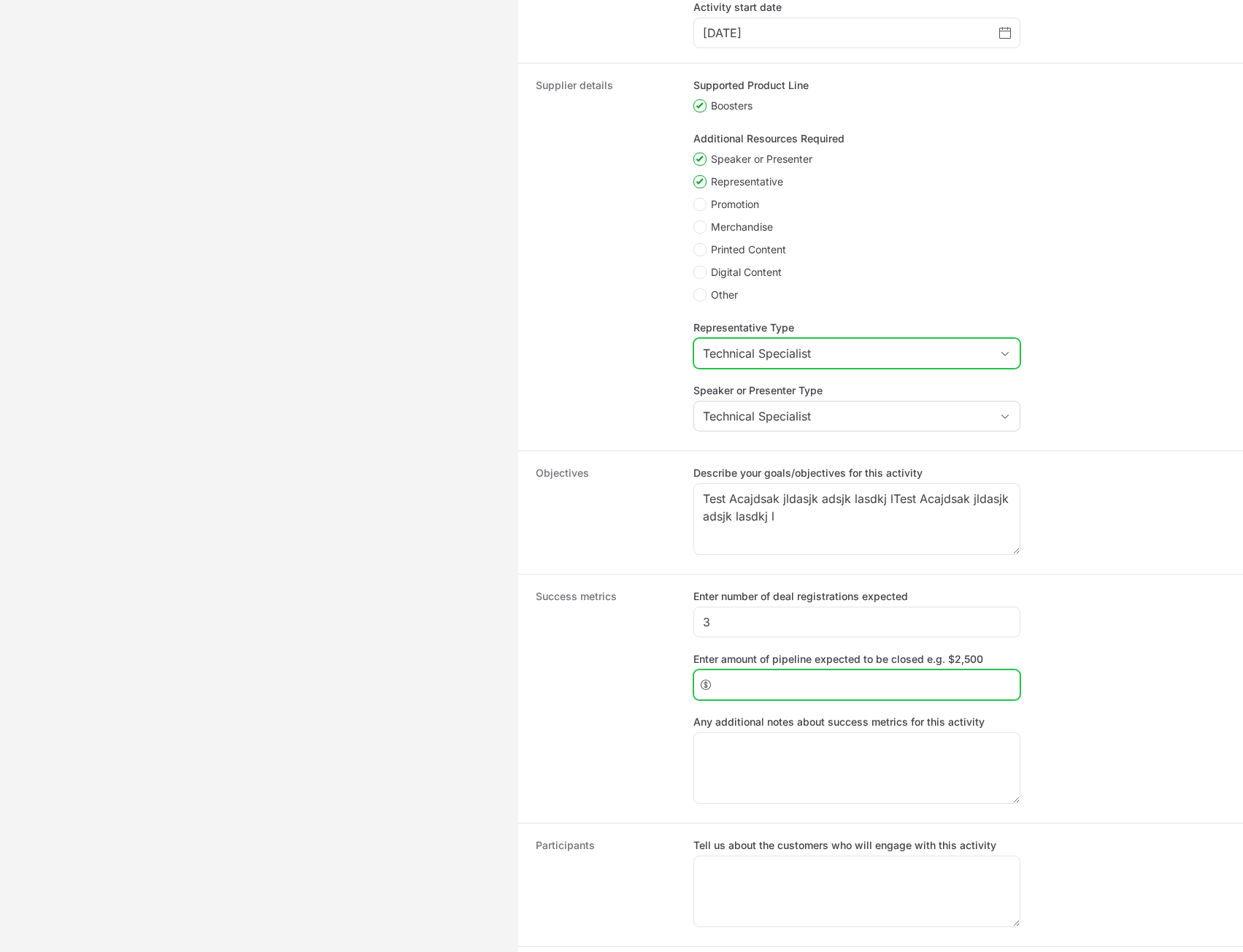
click at [780, 693] on input "Enter amount of pipeline expected to be closed e.g. $2,500" at bounding box center [865, 685] width 294 height 18
type input "234"
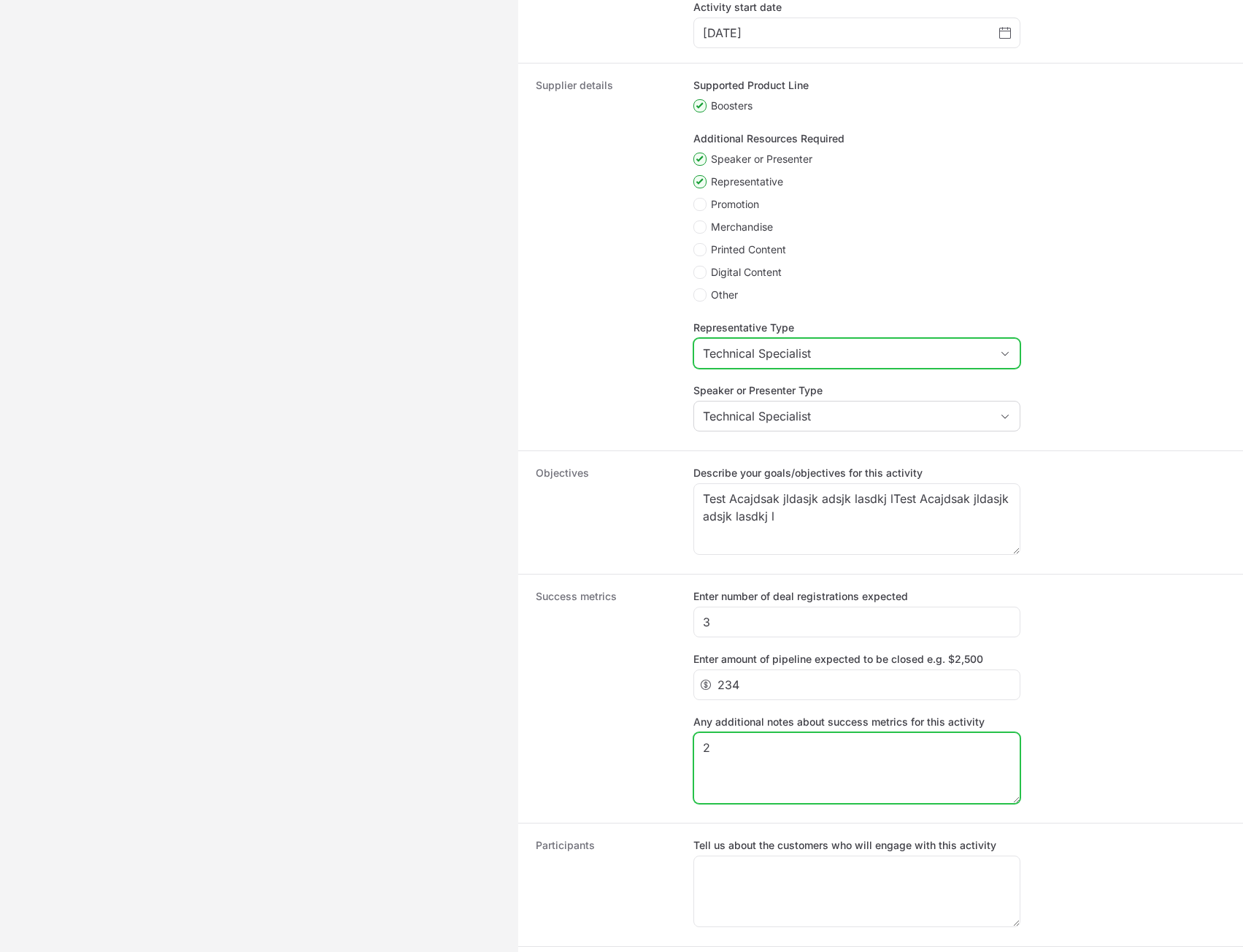
click at [784, 793] on textarea "2" at bounding box center [857, 767] width 326 height 70
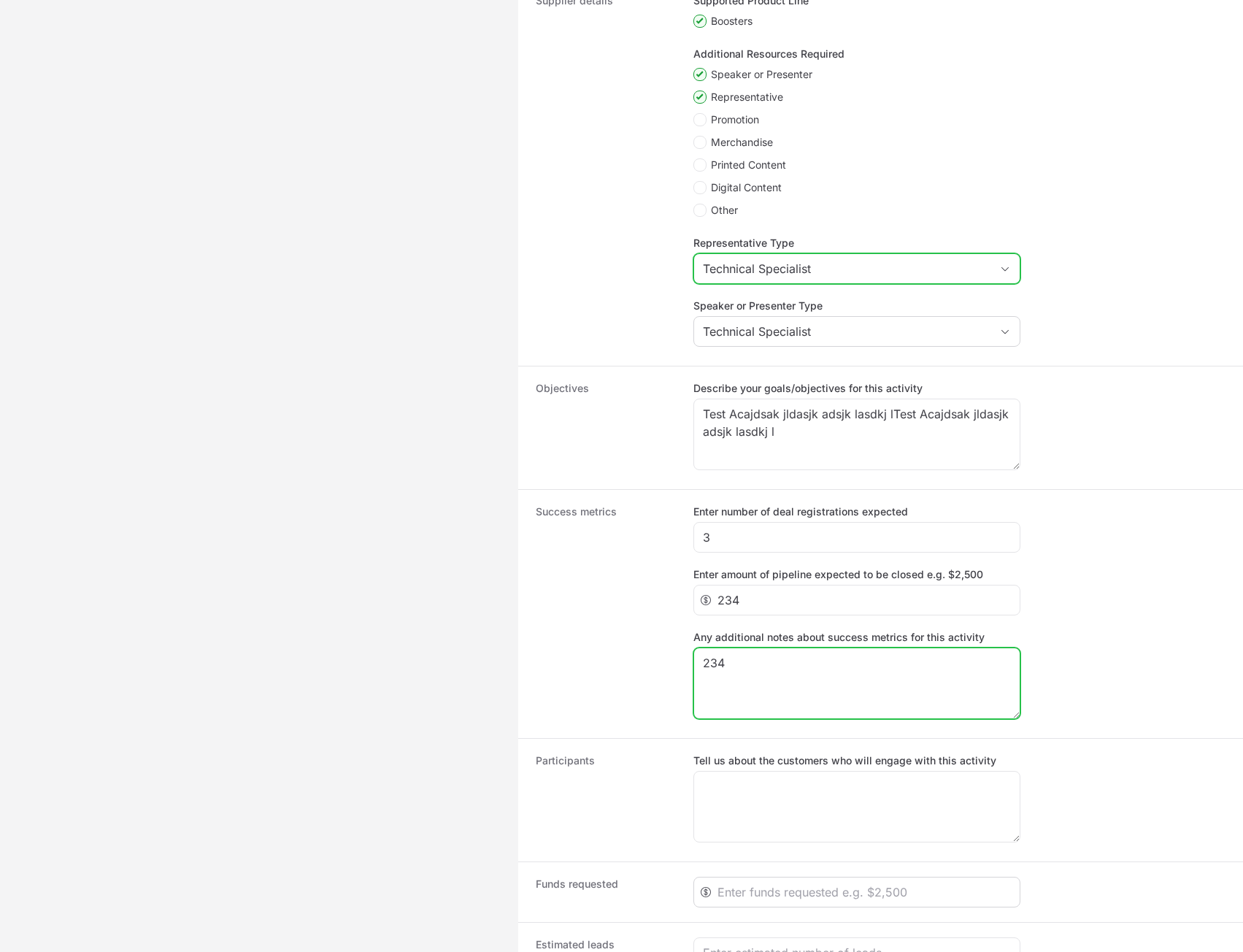
scroll to position [869, 0]
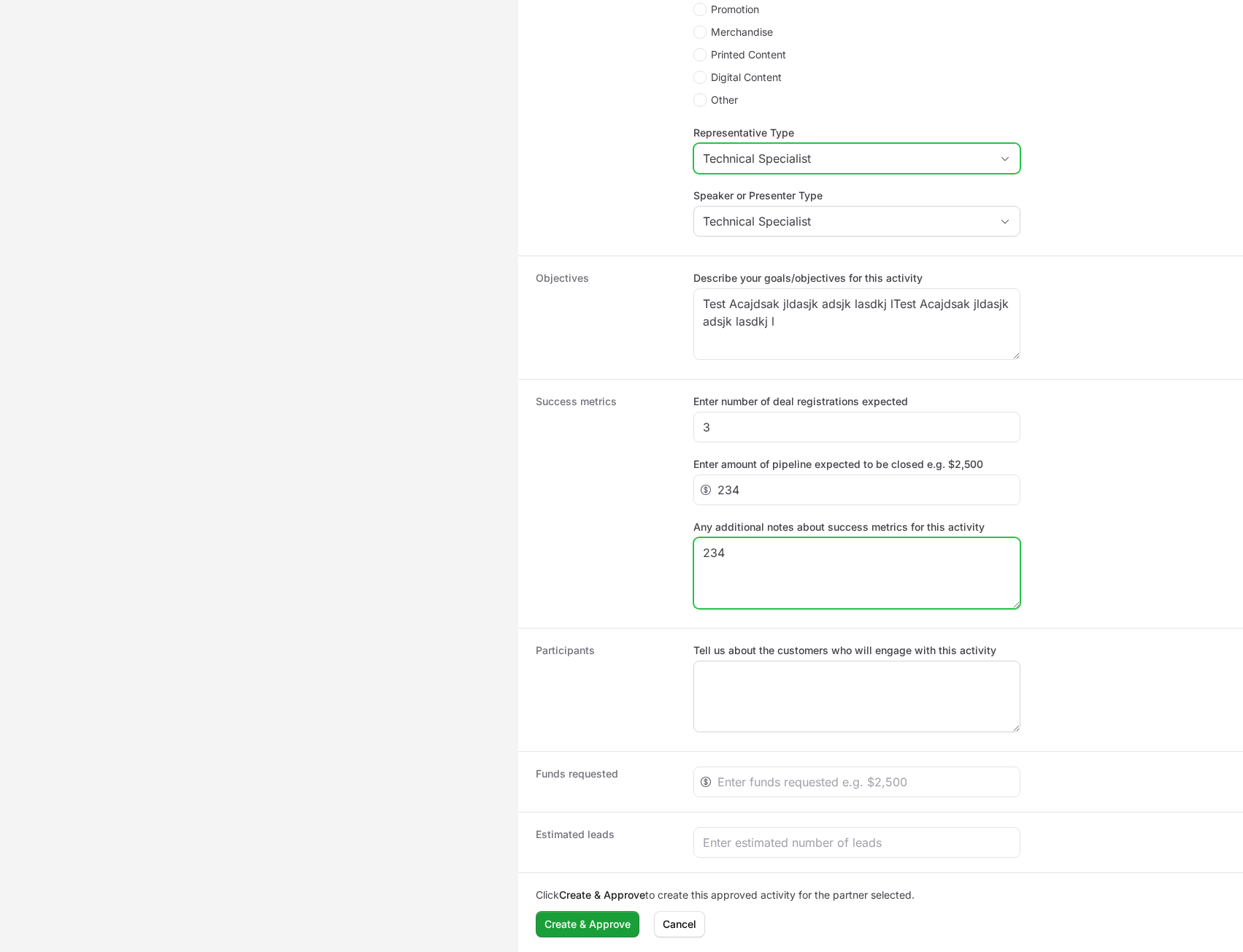
type textarea "234"
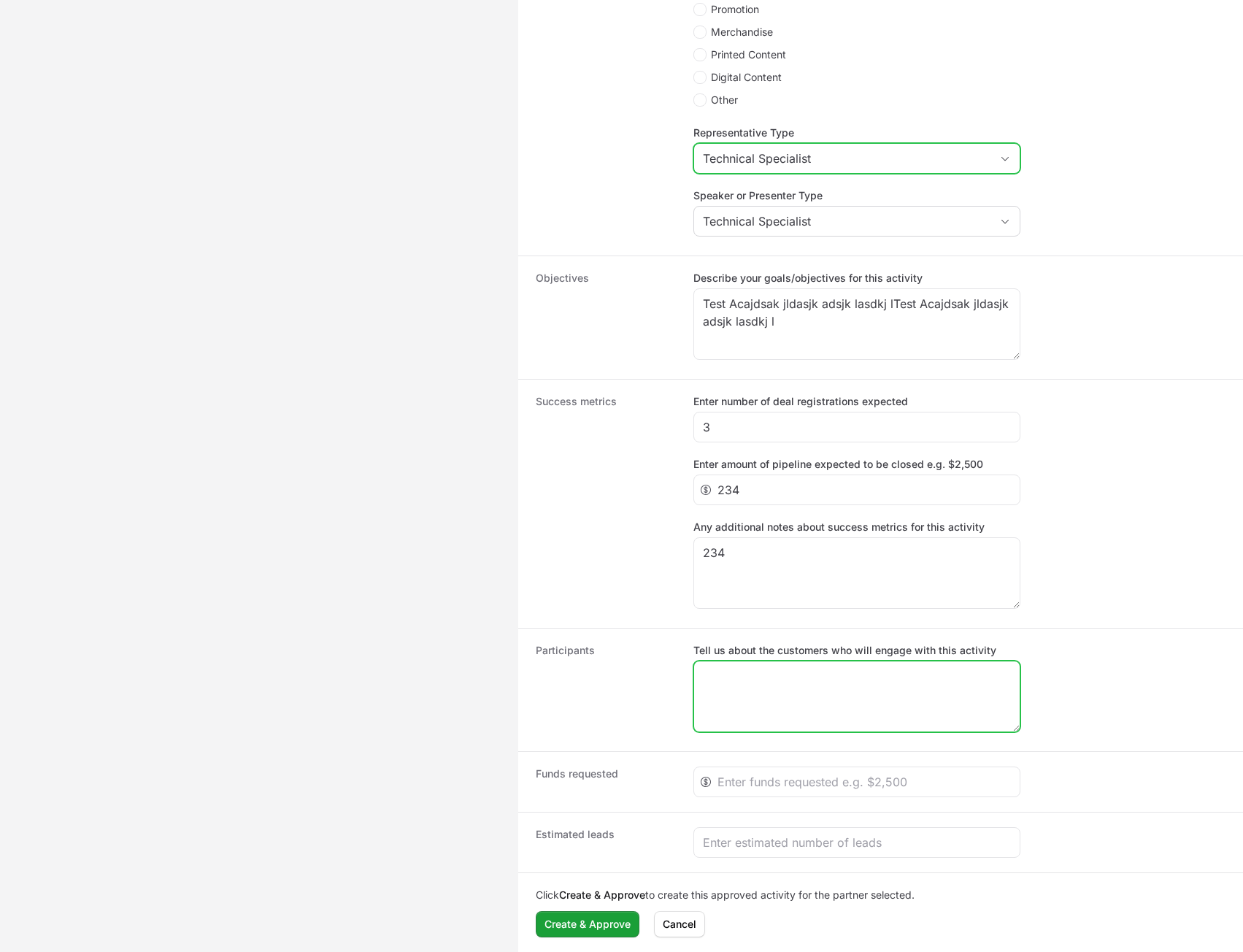
drag, startPoint x: 796, startPoint y: 724, endPoint x: 806, endPoint y: 724, distance: 10.0
click at [797, 724] on textarea "Tell us about the customers who will engage with this activity" at bounding box center [857, 696] width 326 height 70
type textarea "234"
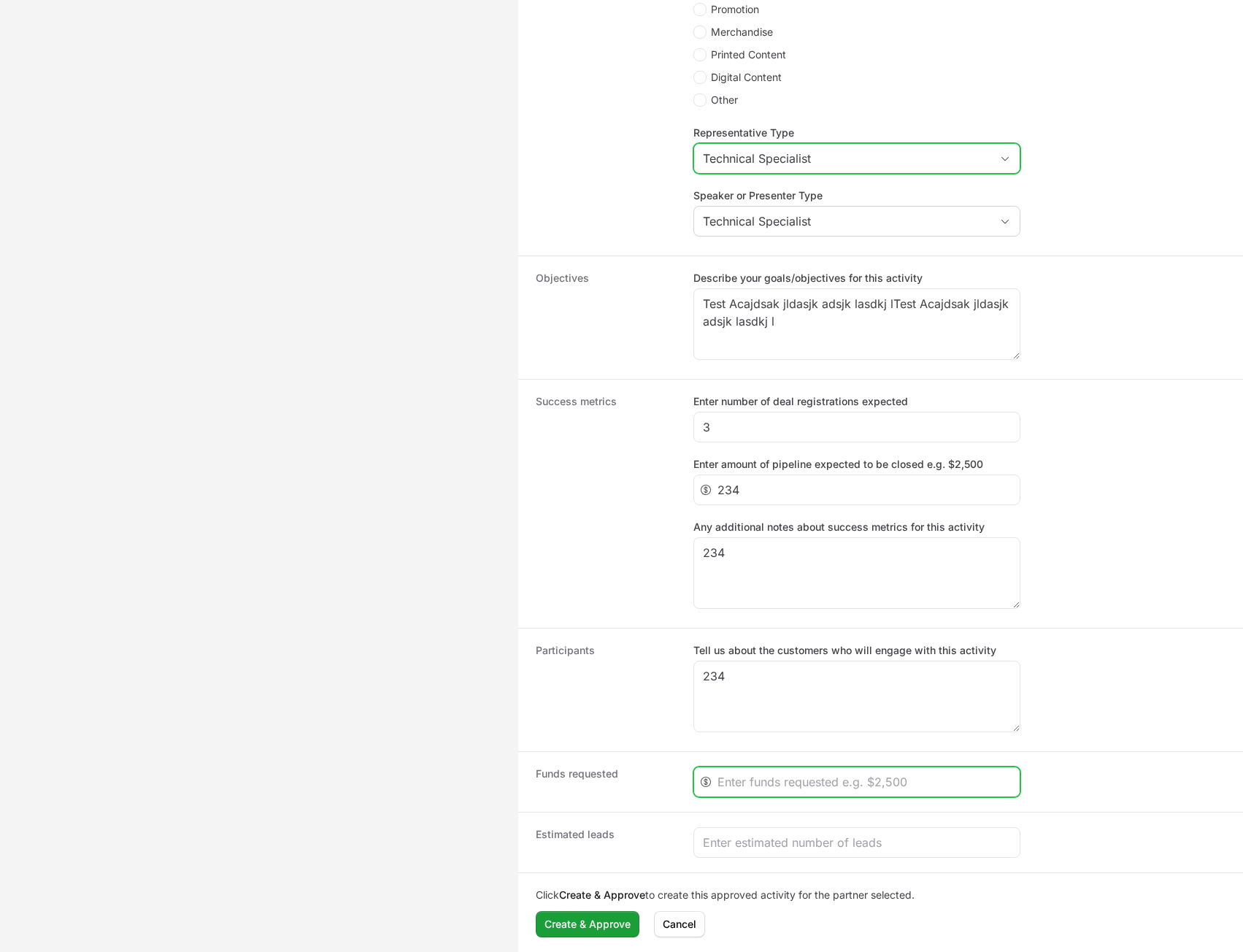
click at [782, 779] on input "Create activity form" at bounding box center [865, 782] width 294 height 18
type input "234"
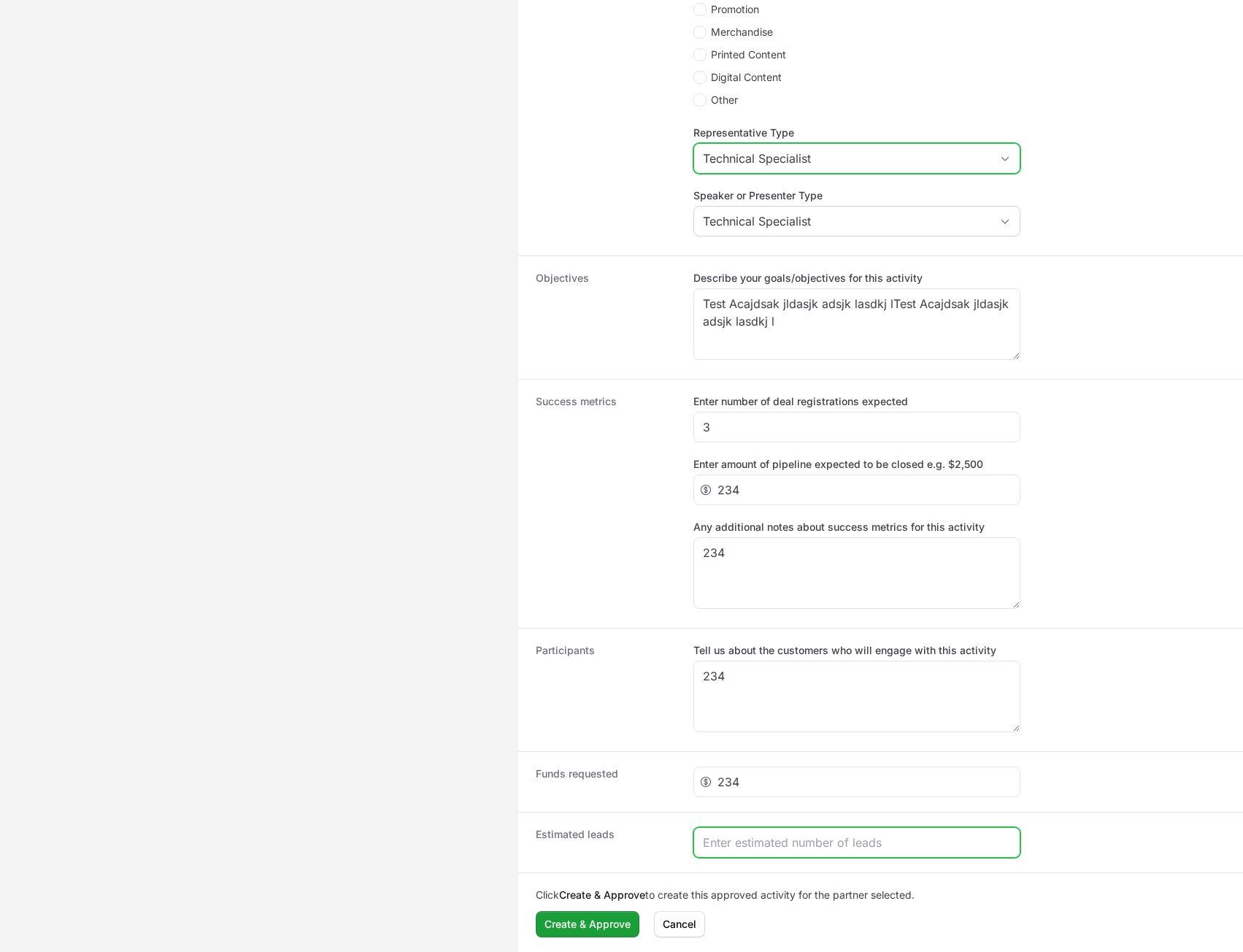
click at [785, 838] on input "Create activity form" at bounding box center [857, 842] width 308 height 18
type input "234"
click at [563, 941] on div "Click Create & Approve to create this approved activity for the partner selecte…" at bounding box center [881, 911] width 725 height 79
click at [569, 928] on span "Create & Approve" at bounding box center [587, 924] width 86 height 18
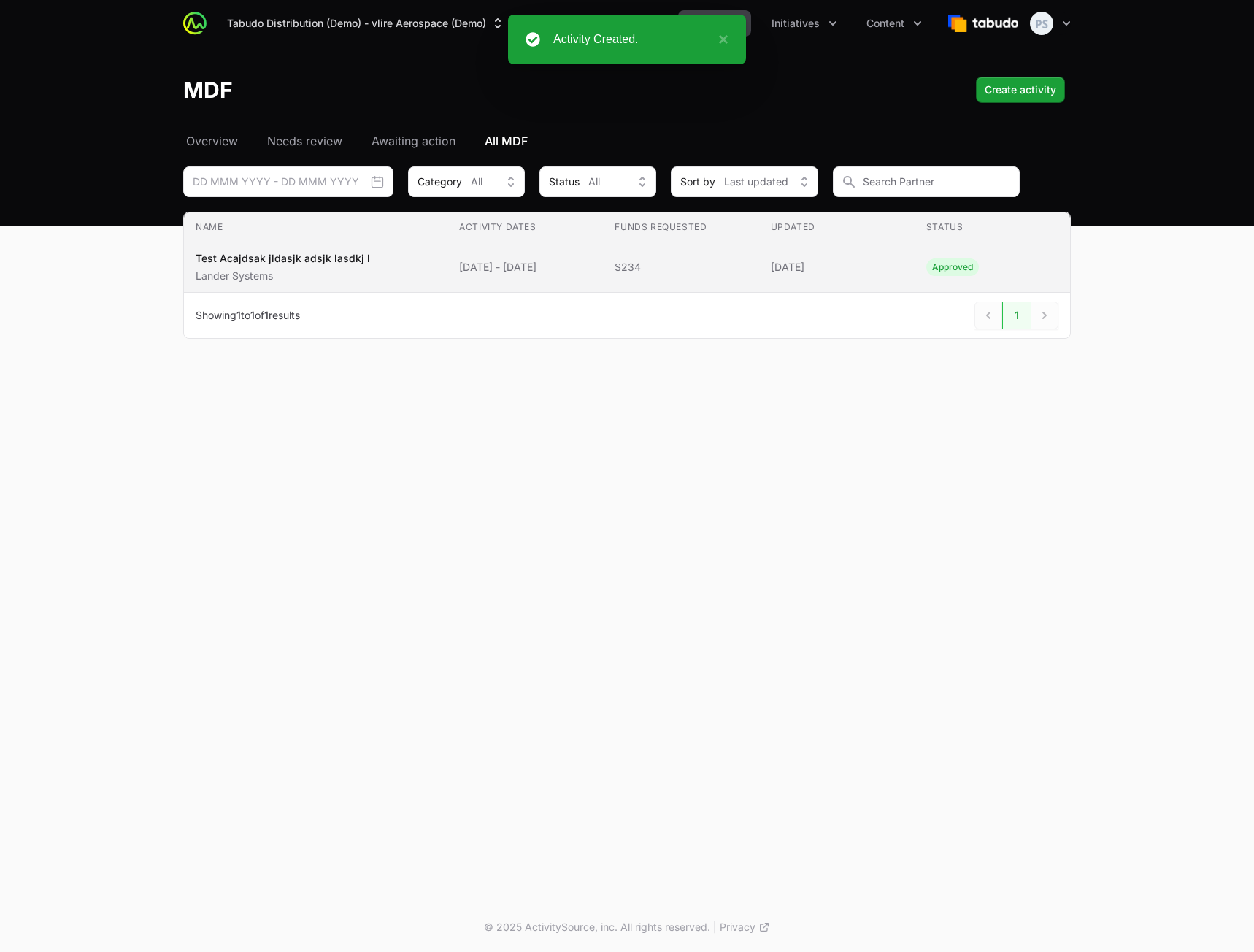
click at [484, 265] on span "[DATE] - [DATE]" at bounding box center [525, 267] width 132 height 15
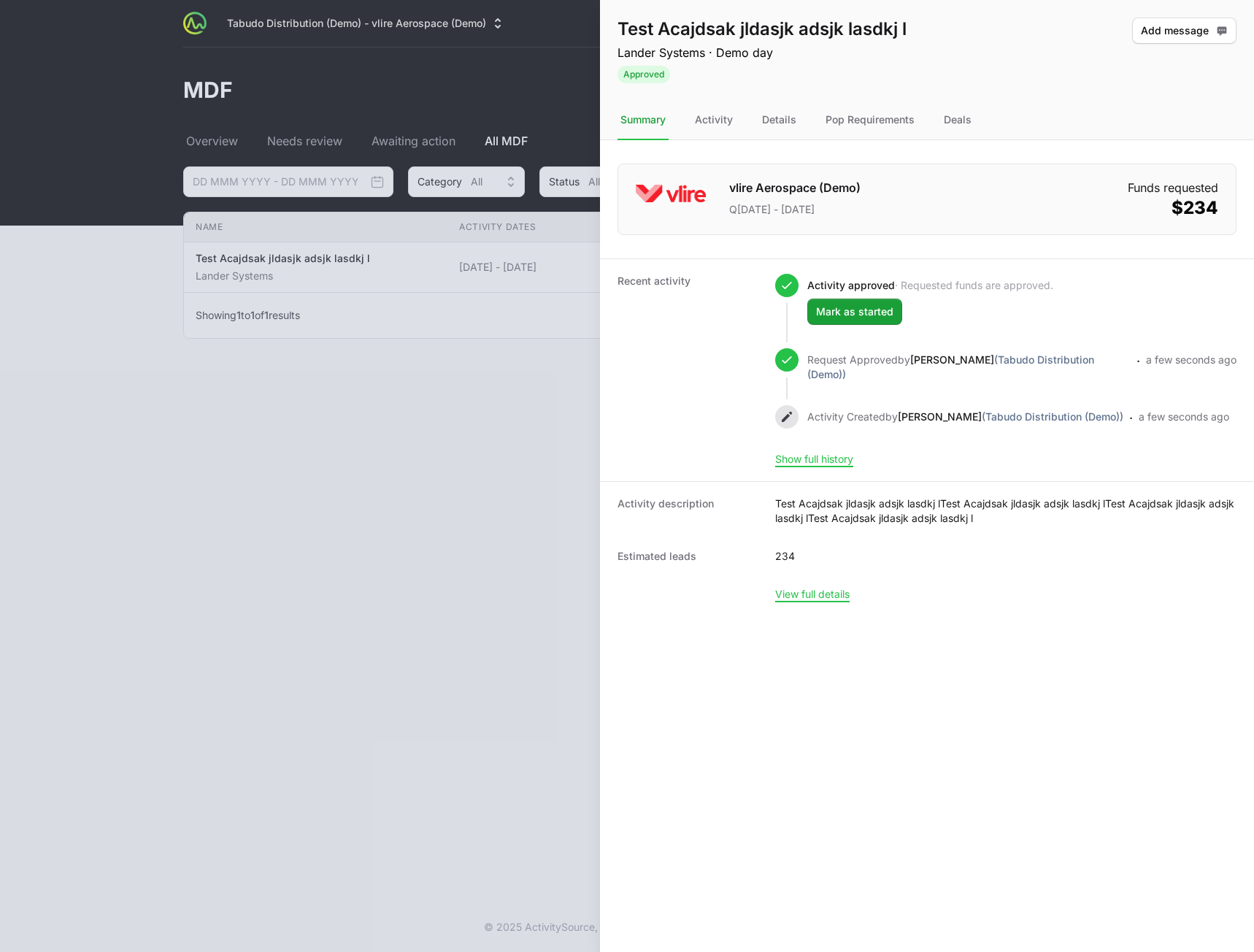
click at [404, 414] on div at bounding box center [627, 476] width 1254 height 952
